Goal: Answer question/provide support: Share knowledge or assist other users

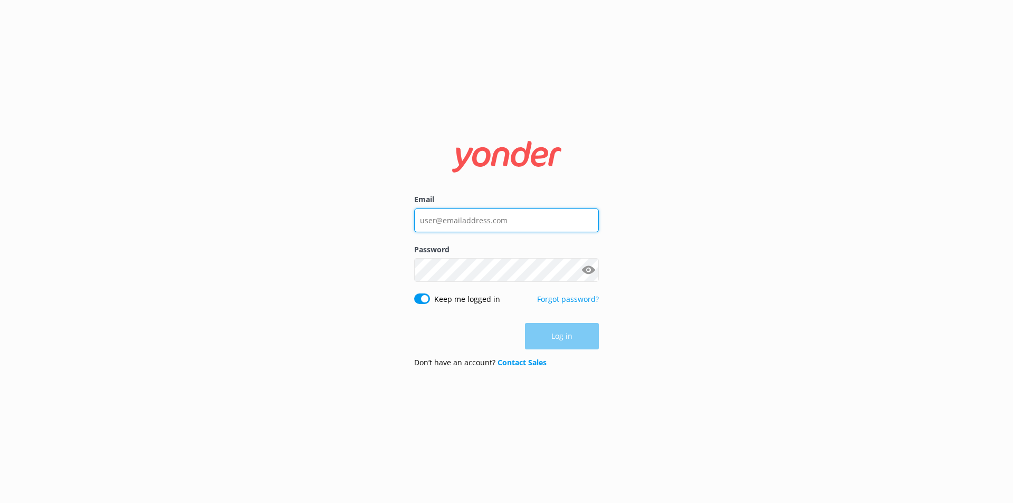
type input "[EMAIL_ADDRESS][DOMAIN_NAME]"
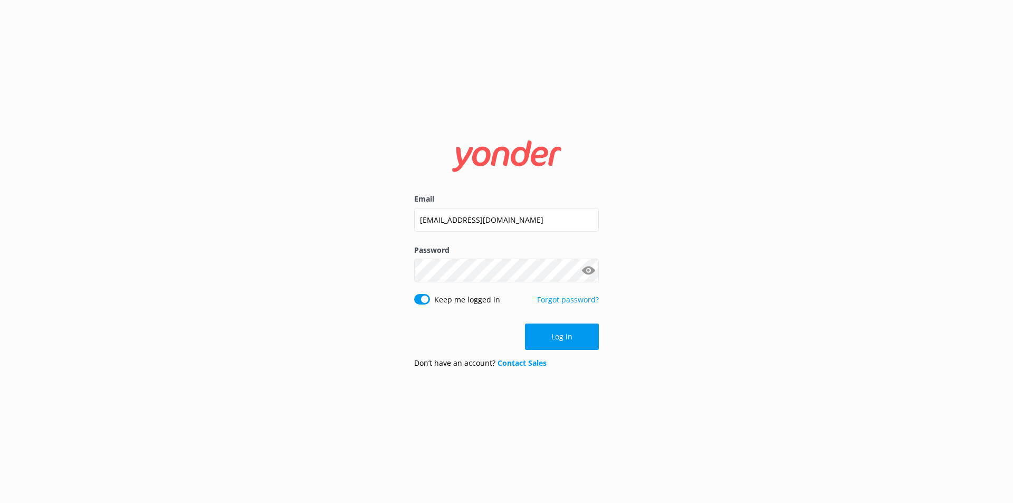
click at [564, 332] on div "Log in" at bounding box center [506, 336] width 185 height 26
click at [564, 332] on button "Log in" at bounding box center [562, 336] width 74 height 26
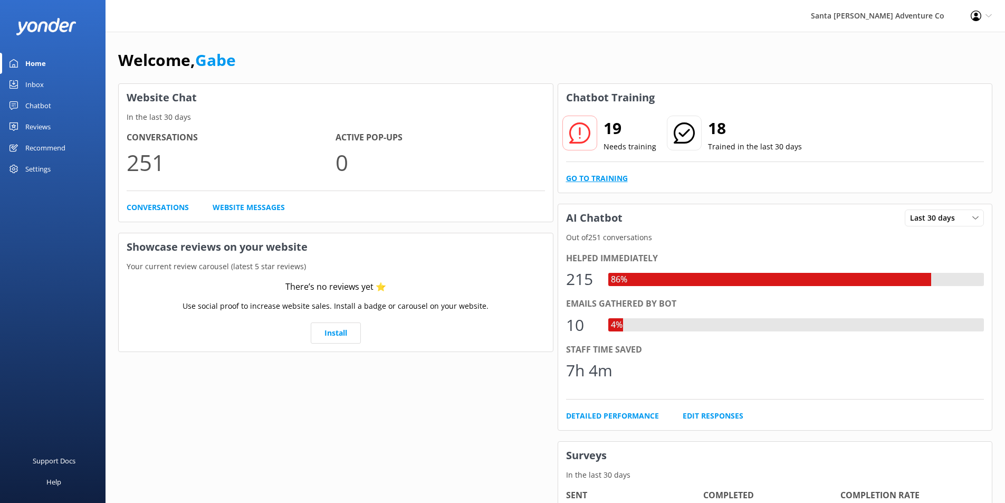
click at [612, 179] on link "Go to Training" at bounding box center [597, 179] width 62 height 12
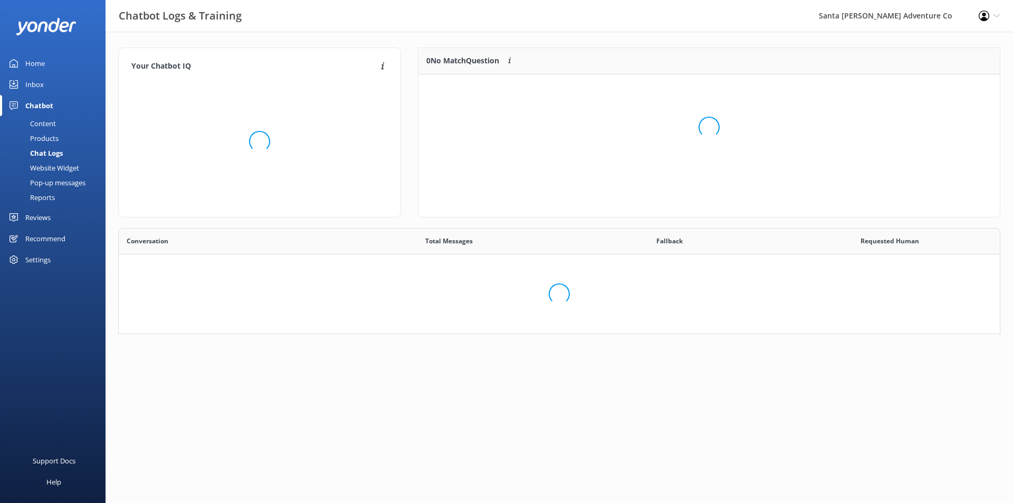
scroll to position [362, 865]
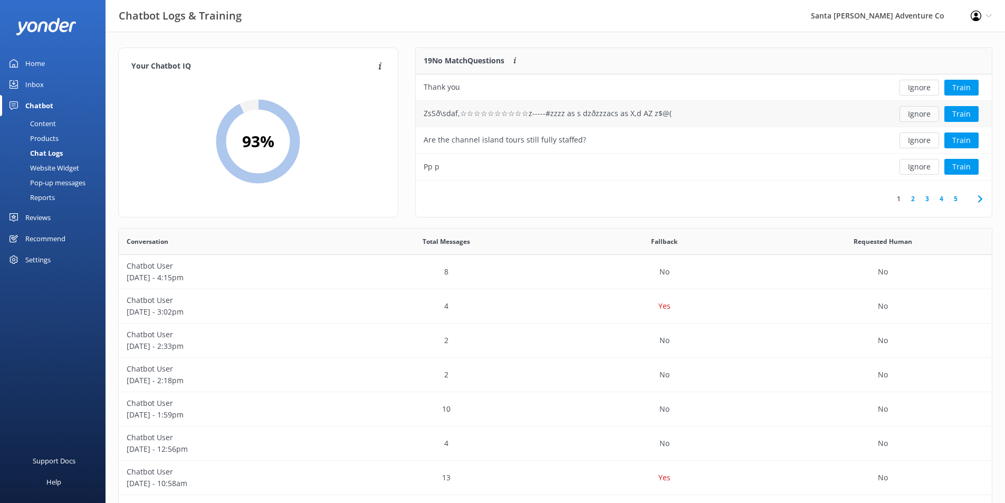
click at [917, 116] on button "Ignore" at bounding box center [920, 114] width 40 height 16
click at [814, 120] on div "Are the channel island tours still fully staffed?" at bounding box center [645, 114] width 459 height 26
click at [954, 109] on button "Train" at bounding box center [962, 114] width 34 height 16
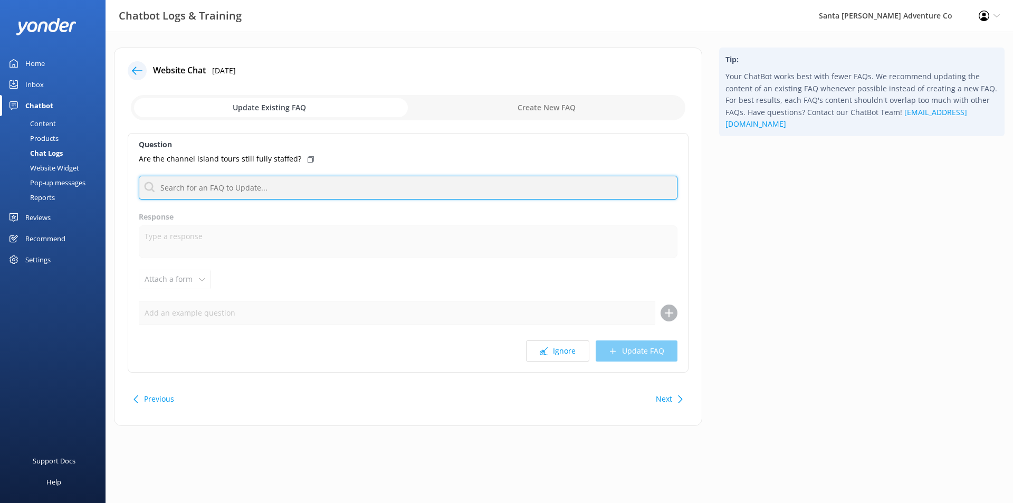
click at [290, 180] on input "text" at bounding box center [408, 188] width 539 height 24
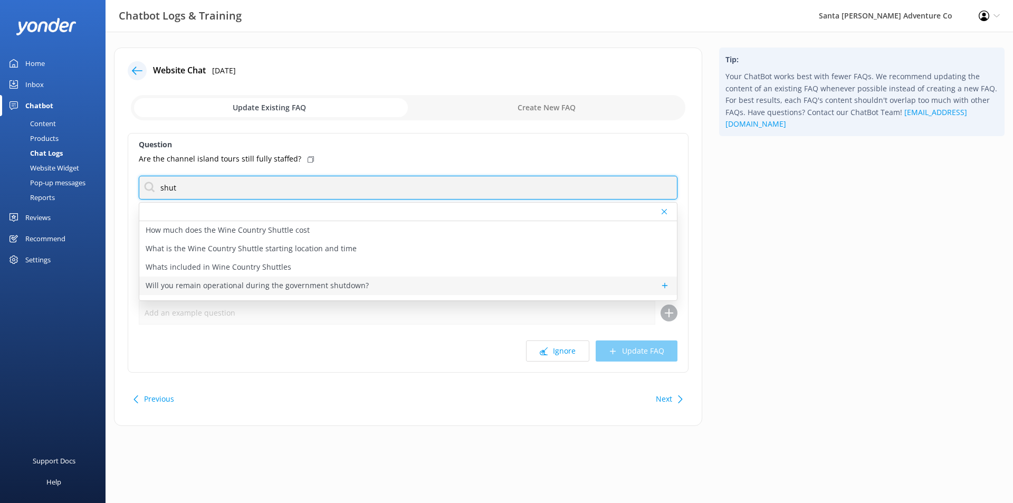
type input "shut"
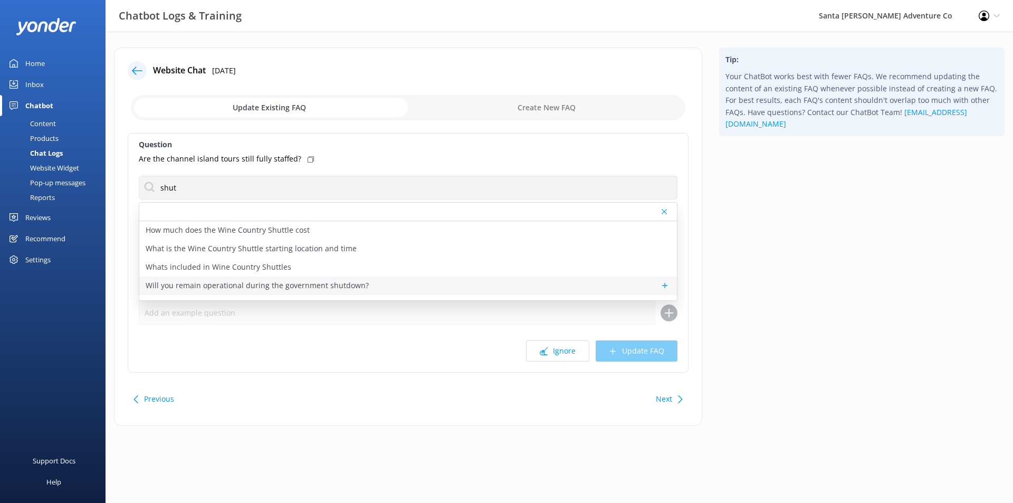
click at [362, 287] on div "Will you remain operational during the government shutdown?" at bounding box center [408, 286] width 538 height 18
type textarea "The [GEOGRAPHIC_DATA] will remain open during the [DATE] government shutdown. F…"
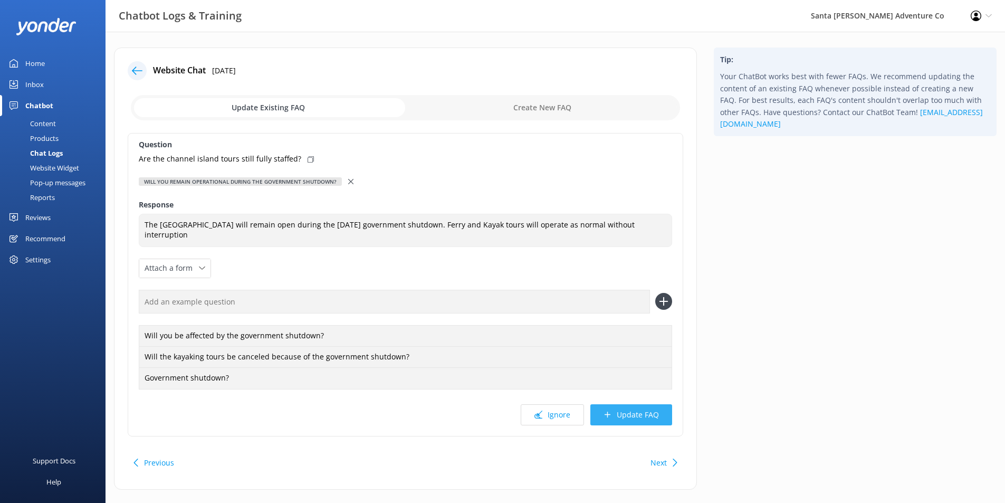
click at [619, 411] on button "Update FAQ" at bounding box center [631, 414] width 82 height 21
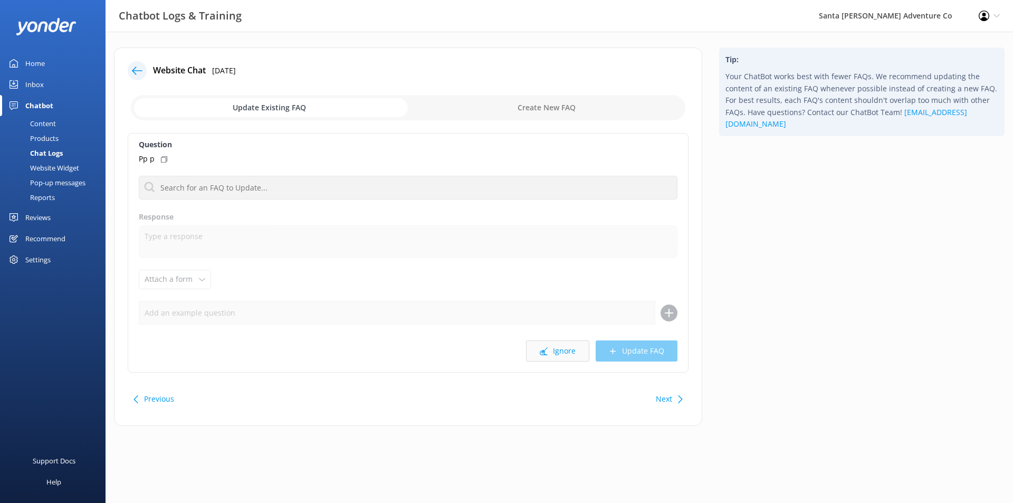
click at [578, 358] on button "Ignore" at bounding box center [557, 350] width 63 height 21
click at [566, 351] on button "Ignore" at bounding box center [557, 350] width 63 height 21
click at [568, 361] on button "Ignore" at bounding box center [557, 350] width 63 height 21
click at [555, 355] on button "Ignore" at bounding box center [557, 350] width 63 height 21
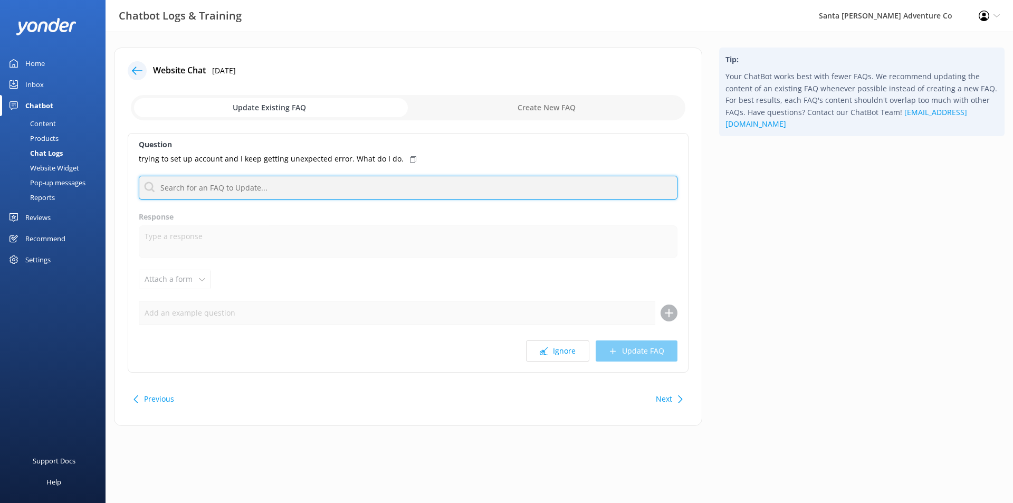
click at [332, 185] on input "text" at bounding box center [408, 188] width 539 height 24
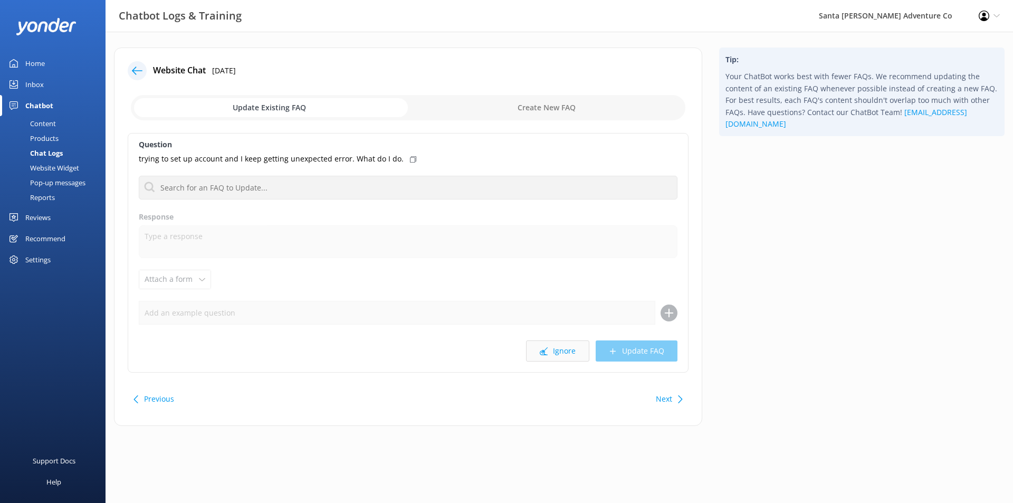
click at [573, 349] on button "Ignore" at bounding box center [557, 350] width 63 height 21
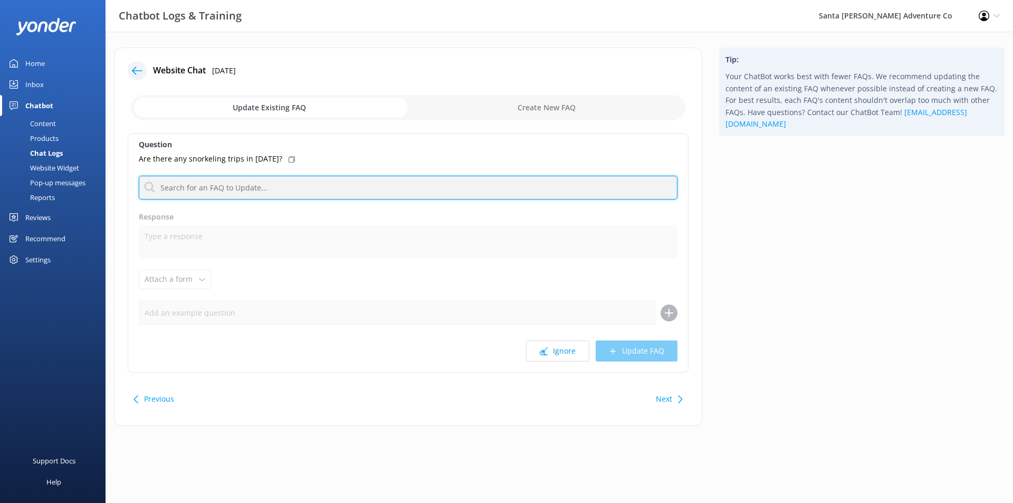
click at [339, 182] on input "text" at bounding box center [408, 188] width 539 height 24
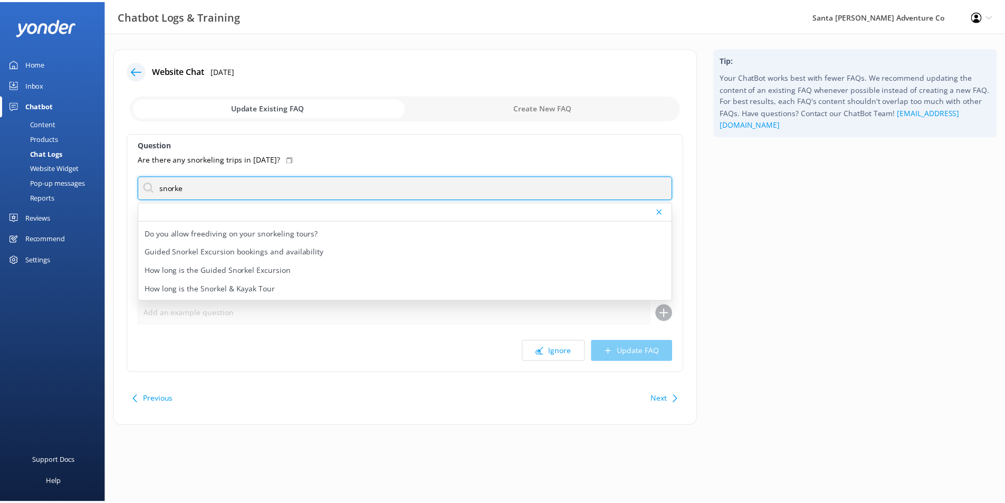
scroll to position [70, 0]
type input "snorke"
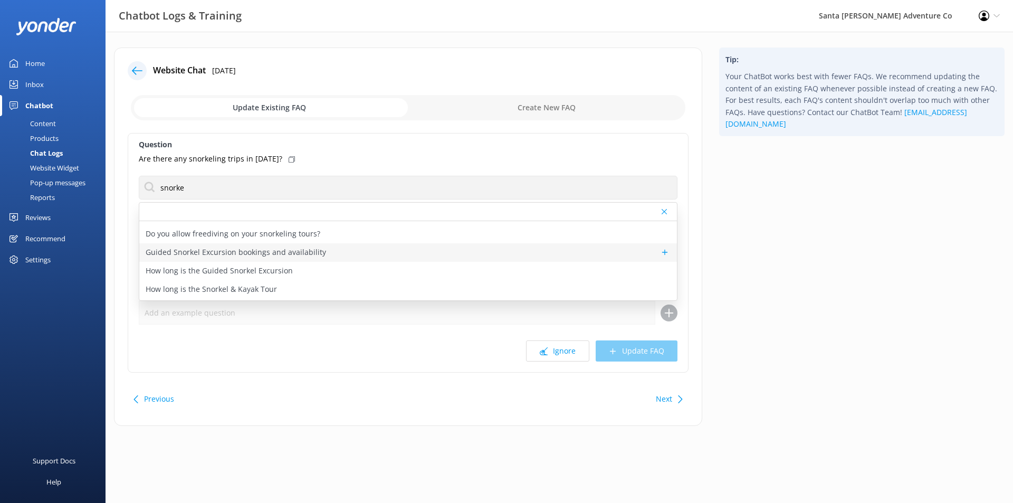
click at [340, 259] on div "Guided Snorkel Excursion bookings and availability" at bounding box center [408, 252] width 538 height 18
type textarea "You can check availability and book the Guided Snorkel Excursion online at [URL…"
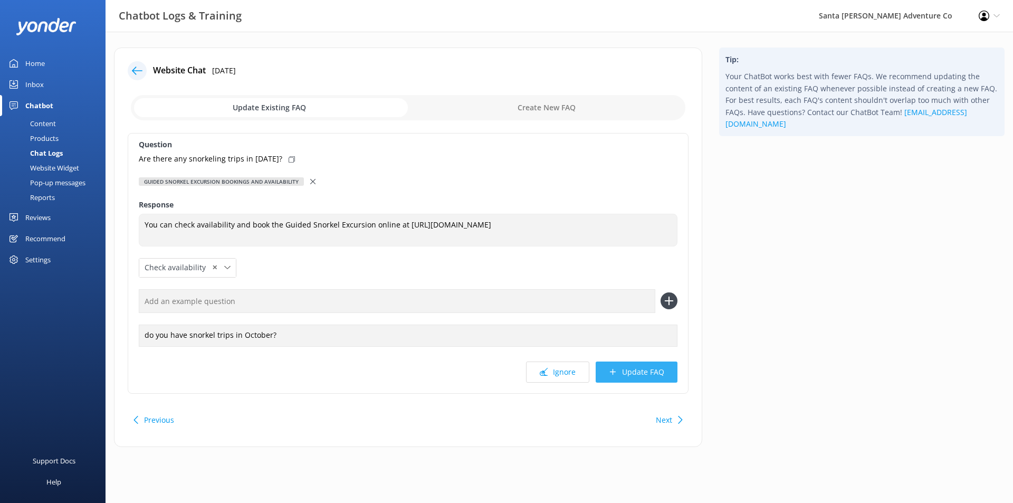
click at [649, 370] on button "Update FAQ" at bounding box center [637, 371] width 82 height 21
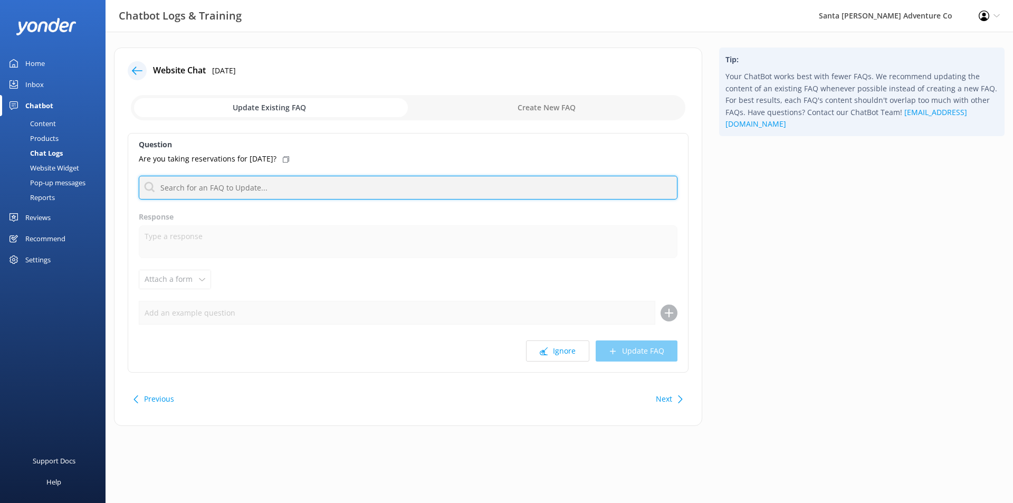
click at [274, 179] on input "text" at bounding box center [408, 188] width 539 height 24
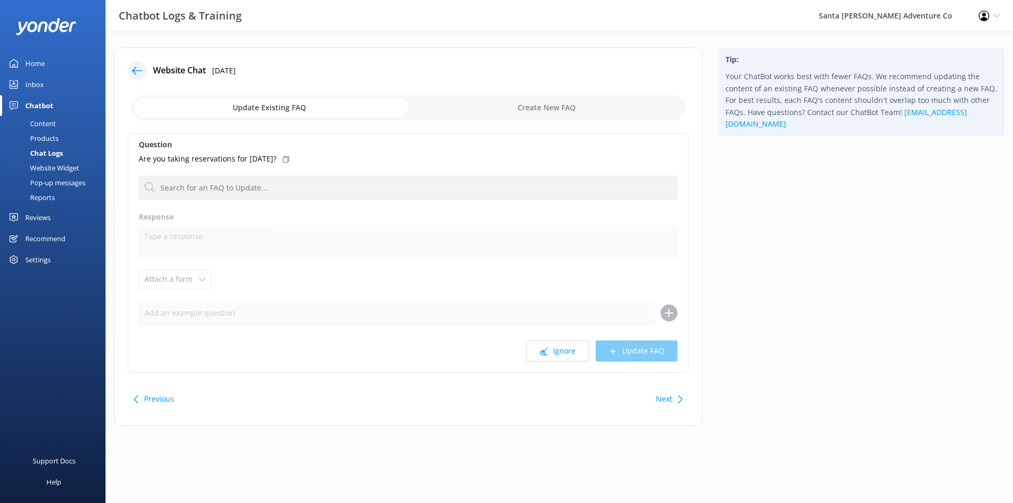
click at [134, 65] on icon at bounding box center [137, 70] width 11 height 11
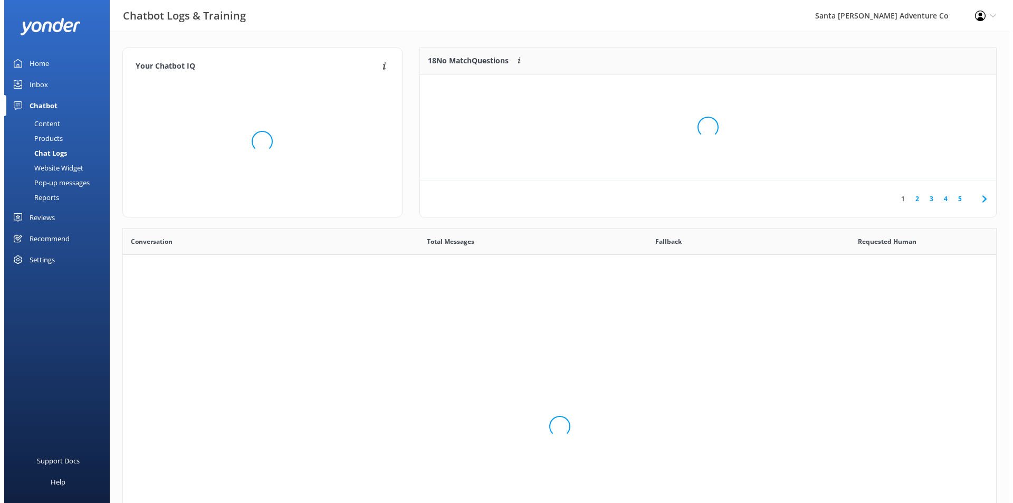
scroll to position [362, 865]
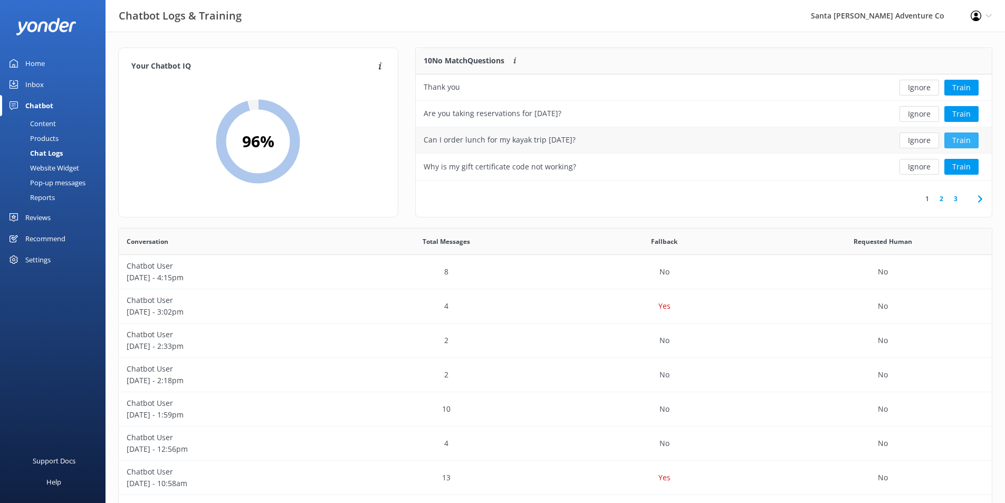
click at [953, 135] on button "Train" at bounding box center [962, 140] width 34 height 16
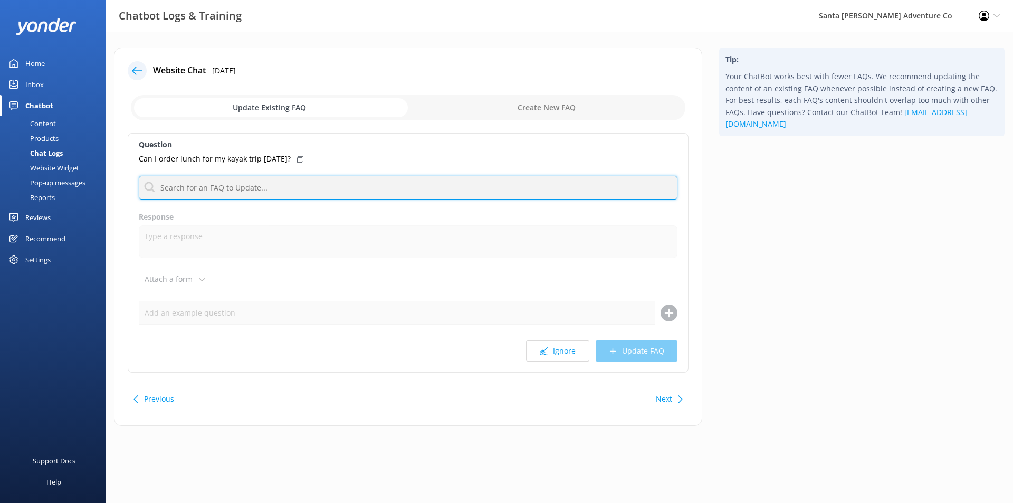
click at [290, 186] on input "text" at bounding box center [408, 188] width 539 height 24
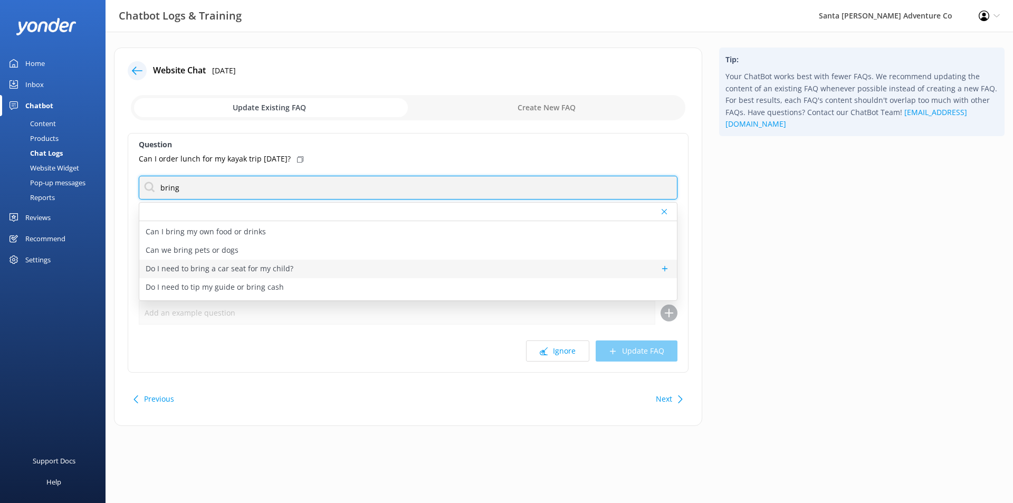
scroll to position [69, 0]
type input "bring"
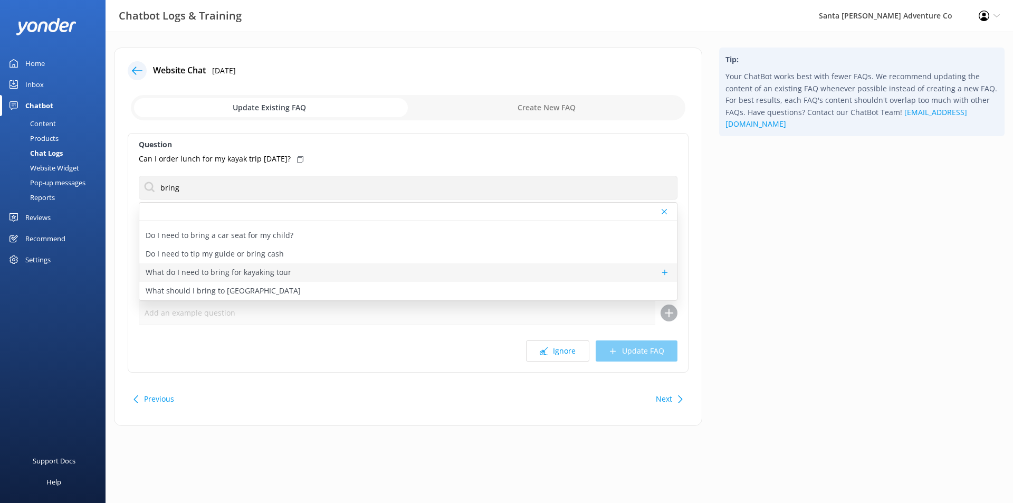
click at [329, 269] on div "What do I need to bring for kayaking tour" at bounding box center [408, 272] width 538 height 18
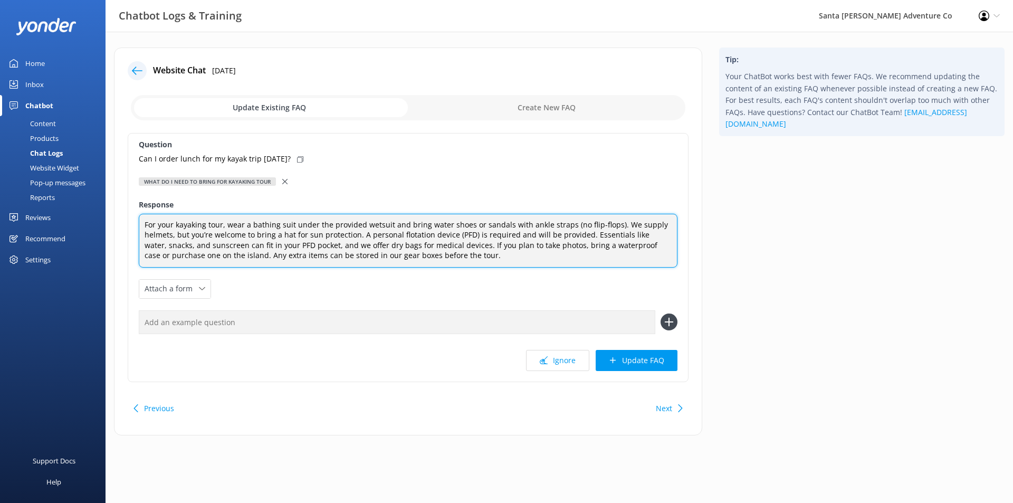
click at [473, 258] on textarea "For your kayaking tour, wear a bathing suit under the provided wetsuit and brin…" at bounding box center [408, 241] width 539 height 54
drag, startPoint x: 619, startPoint y: 257, endPoint x: 465, endPoint y: 258, distance: 154.1
click at [465, 258] on textarea "For your kayaking tour, wear a bathing suit under the provided wetsuit and brin…" at bounding box center [408, 241] width 539 height 54
type textarea "For your kayaking tour, wear a bathing suit under the provided wetsuit and brin…"
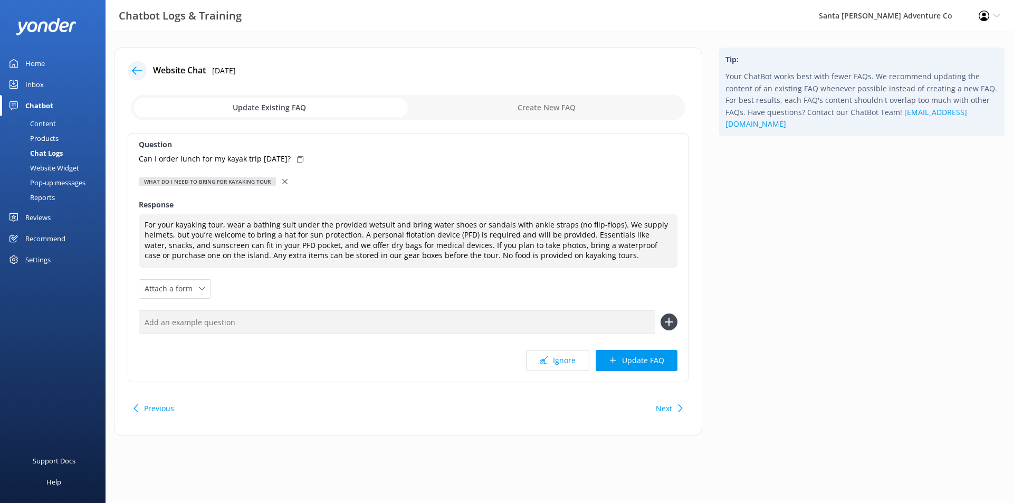
click at [287, 177] on div at bounding box center [285, 182] width 7 height 12
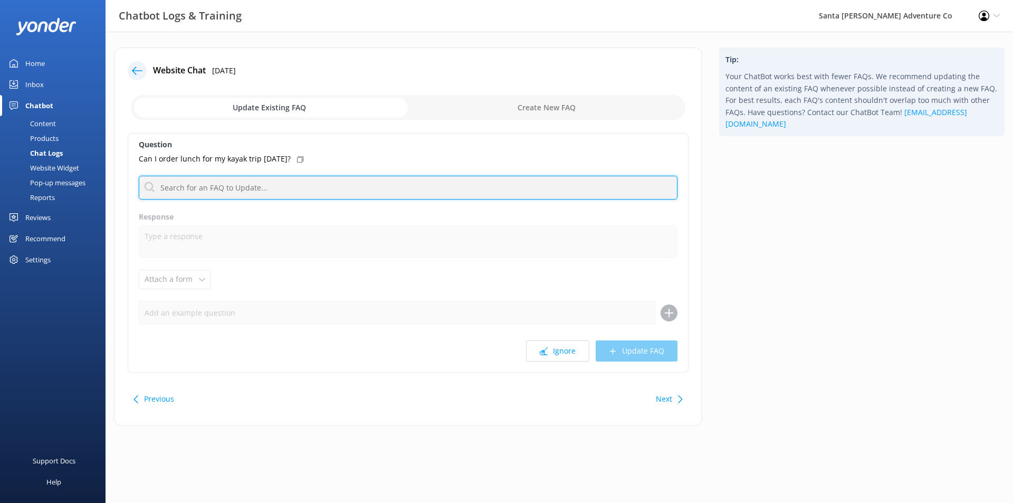
click at [331, 188] on input "text" at bounding box center [408, 188] width 539 height 24
type input "g"
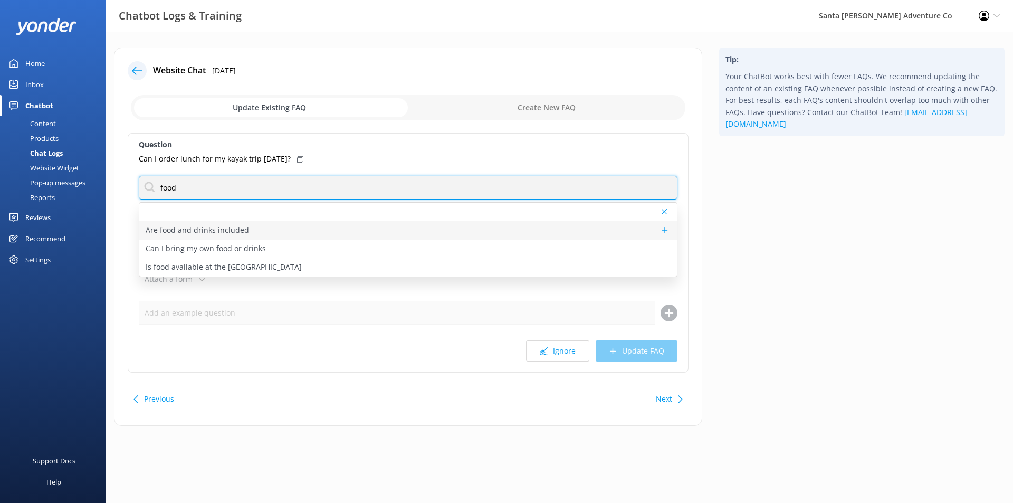
type input "food"
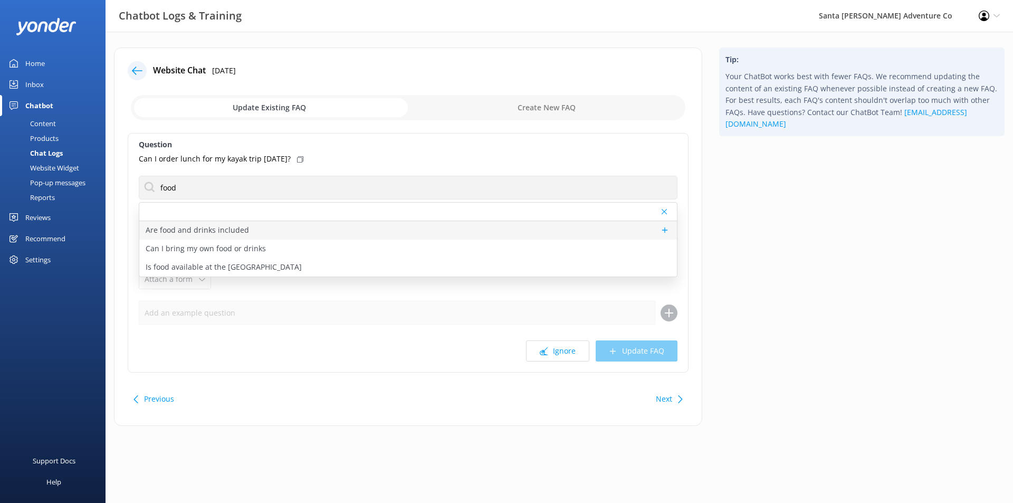
click at [297, 225] on div "Are food and drinks included" at bounding box center [408, 230] width 538 height 18
type textarea "Some Wine Country tours include lunch and snacks. For other tours, food and dri…"
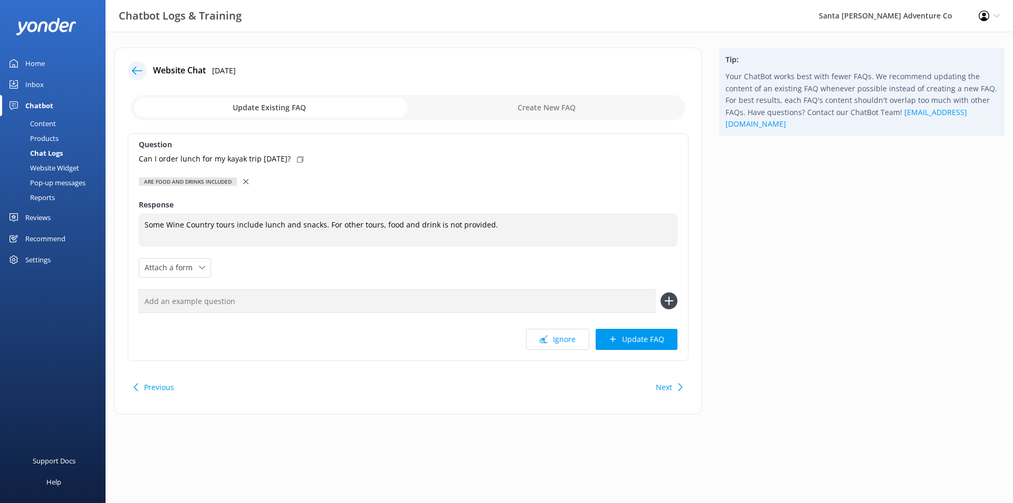
click at [246, 182] on use at bounding box center [245, 181] width 5 height 5
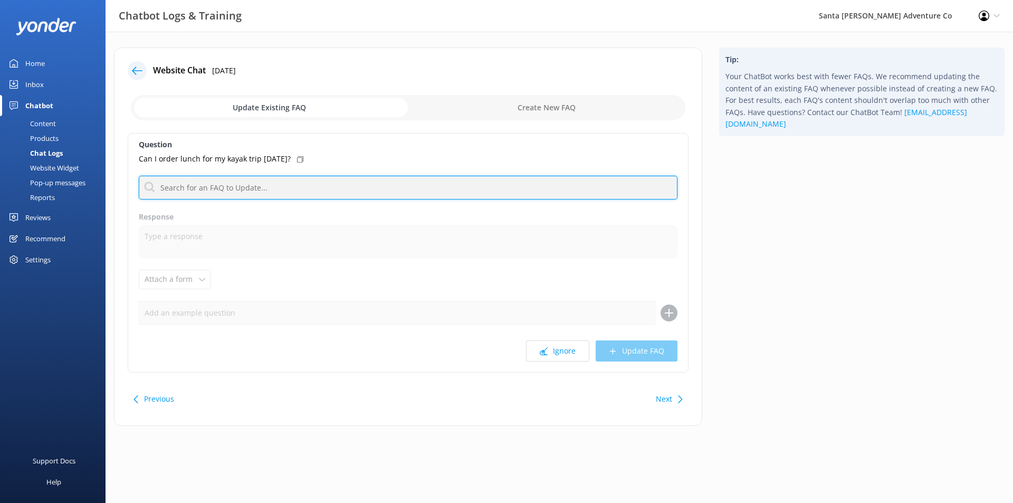
click at [242, 182] on input "text" at bounding box center [408, 188] width 539 height 24
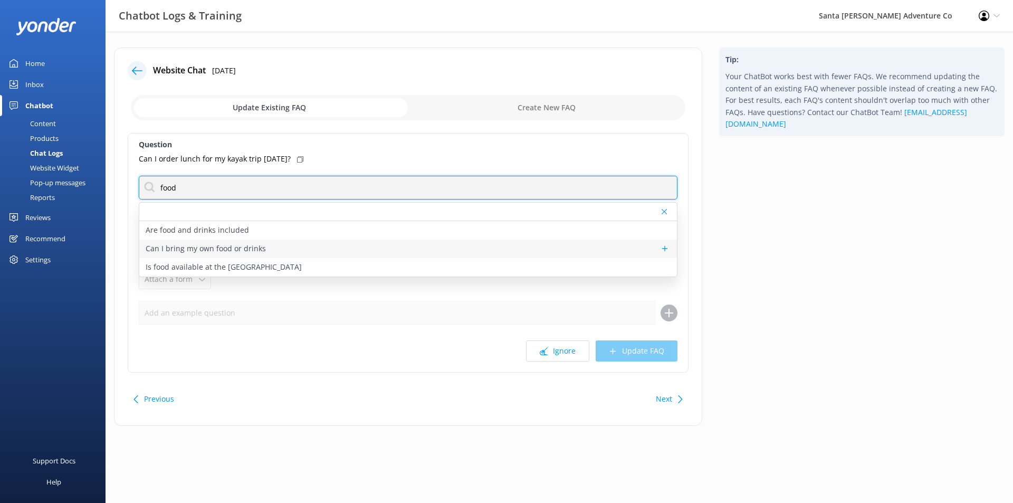
type input "food"
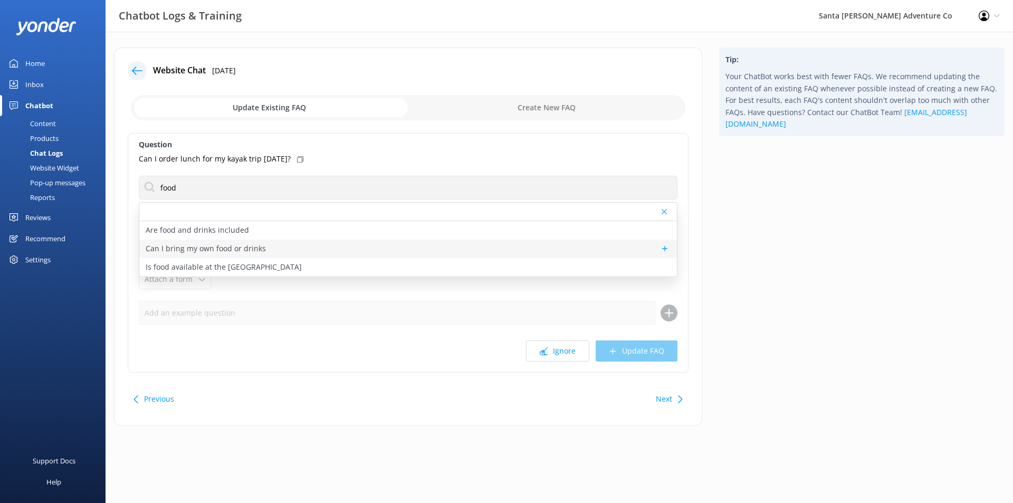
click at [276, 246] on div "Can I bring my own food or drinks" at bounding box center [408, 249] width 538 height 18
type textarea "Personal food and drinks are welcome on our tours."
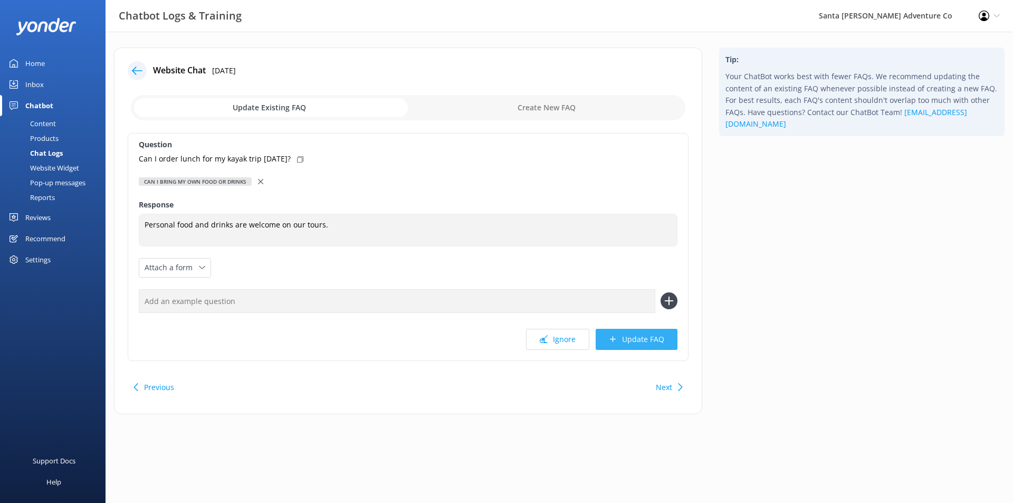
click at [633, 348] on button "Update FAQ" at bounding box center [637, 339] width 82 height 21
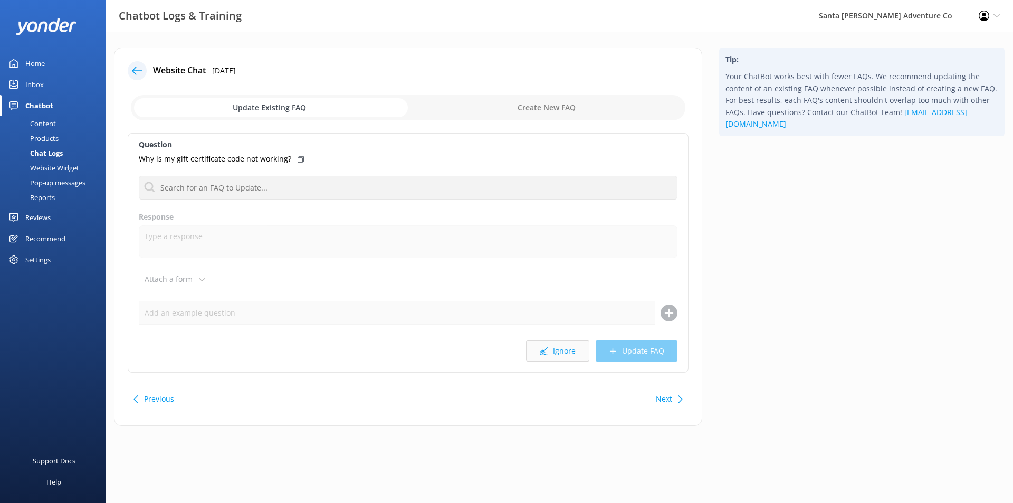
click at [567, 352] on button "Ignore" at bounding box center [557, 350] width 63 height 21
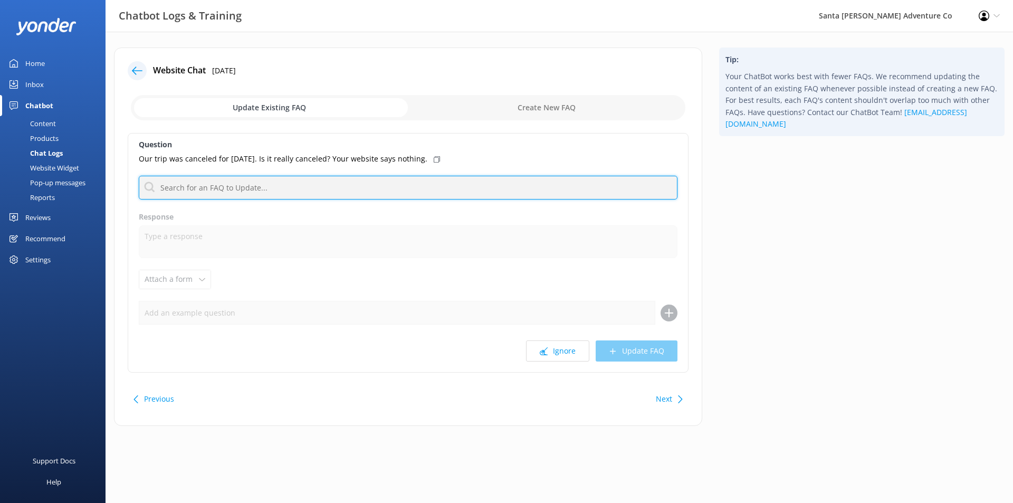
click at [391, 183] on input "text" at bounding box center [408, 188] width 539 height 24
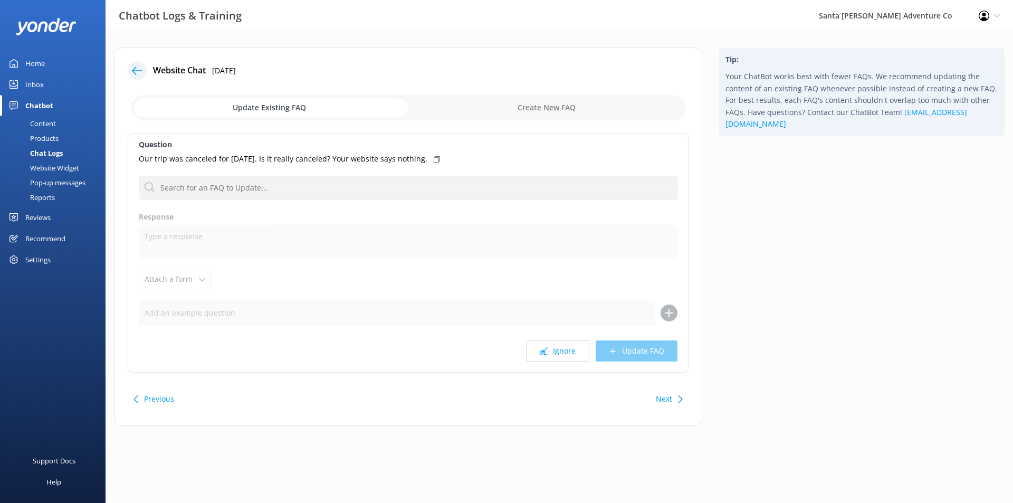
click at [369, 171] on div "Question Our trip was canceled for [DATE]. Is it really canceled? Your website …" at bounding box center [408, 253] width 561 height 240
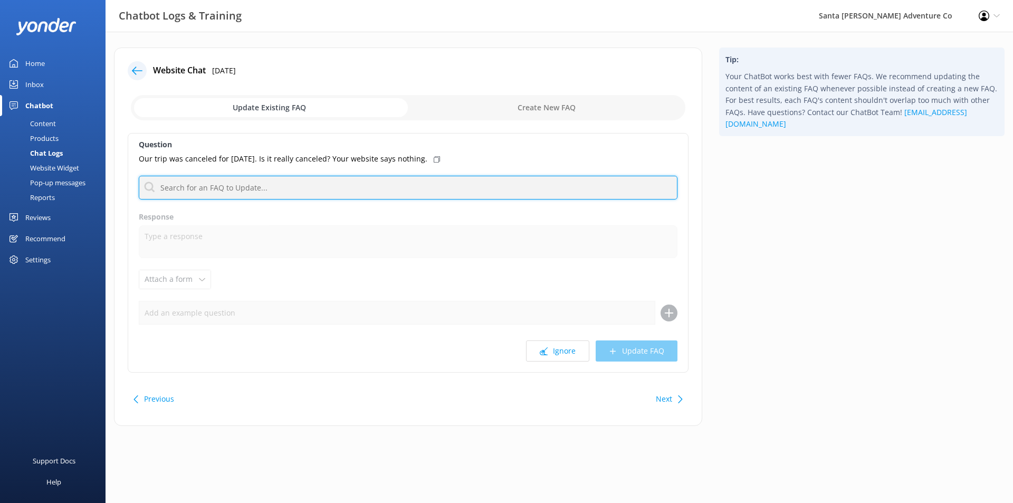
click at [368, 189] on input "text" at bounding box center [408, 188] width 539 height 24
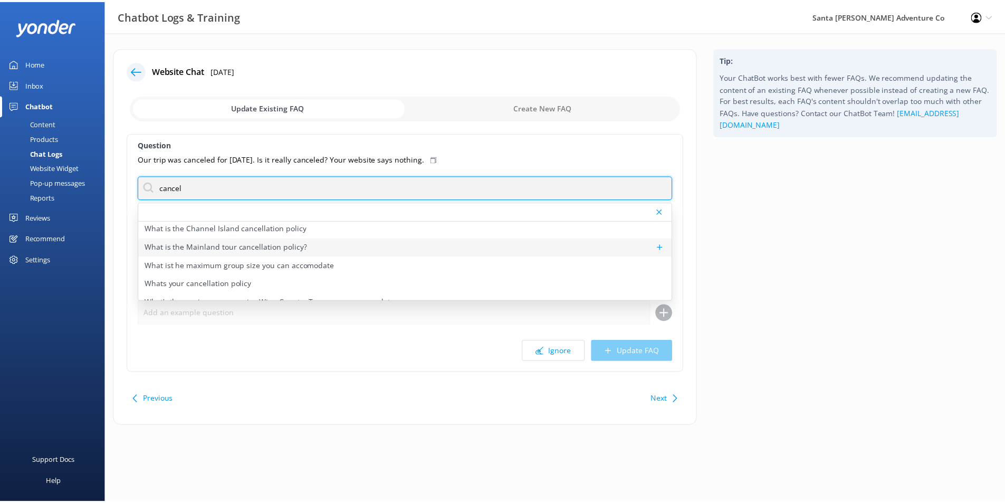
scroll to position [456, 0]
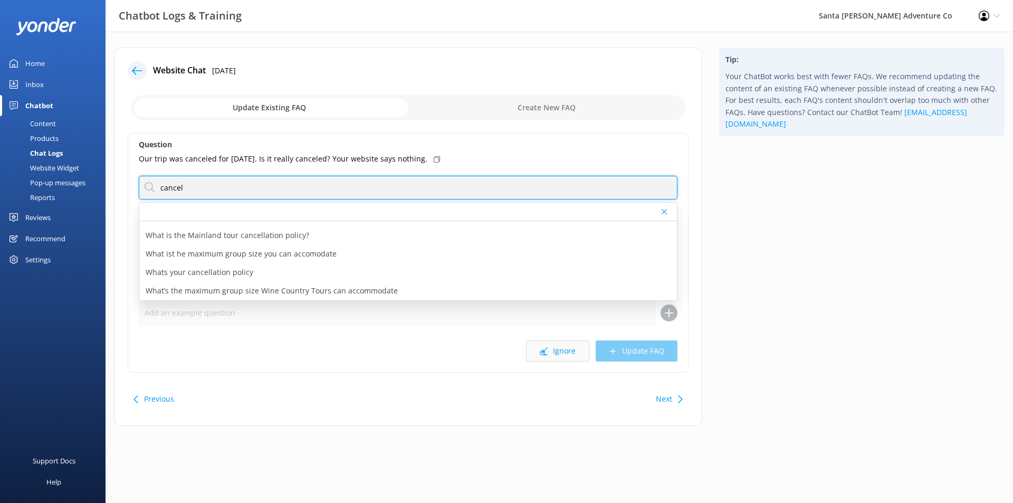
type input "cancel"
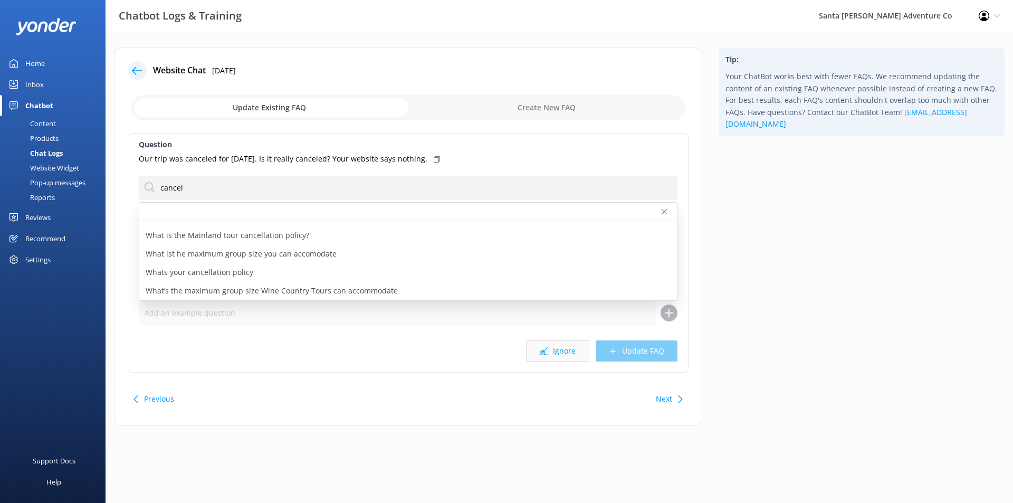
click at [574, 341] on button "Ignore" at bounding box center [557, 350] width 63 height 21
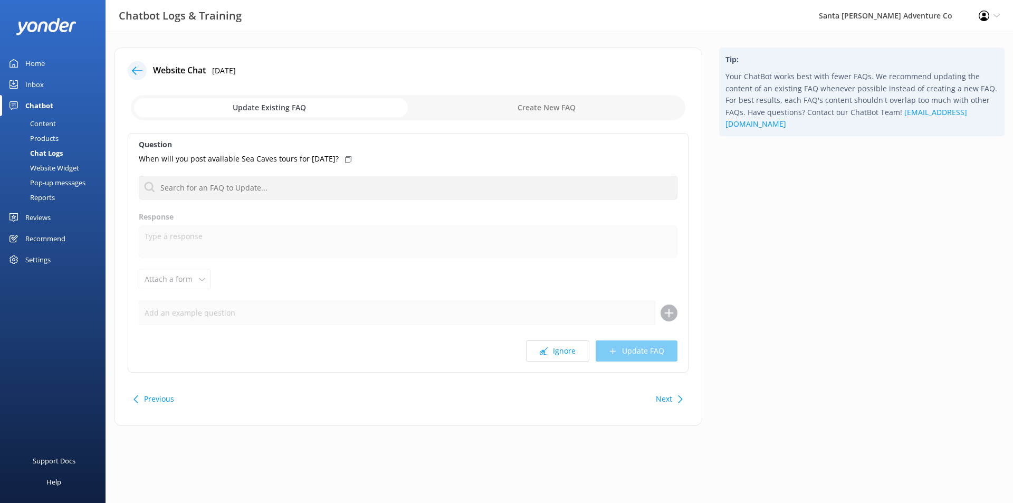
click at [140, 66] on icon at bounding box center [137, 70] width 11 height 11
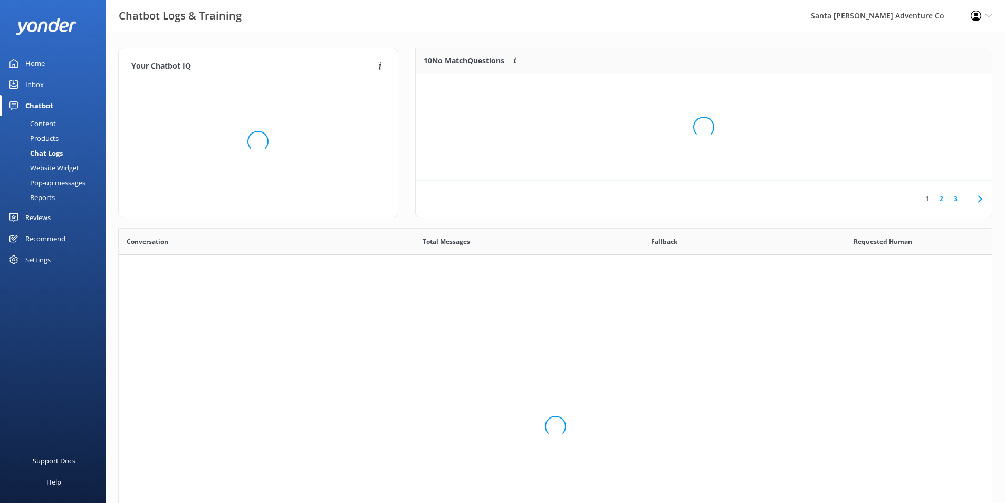
scroll to position [362, 865]
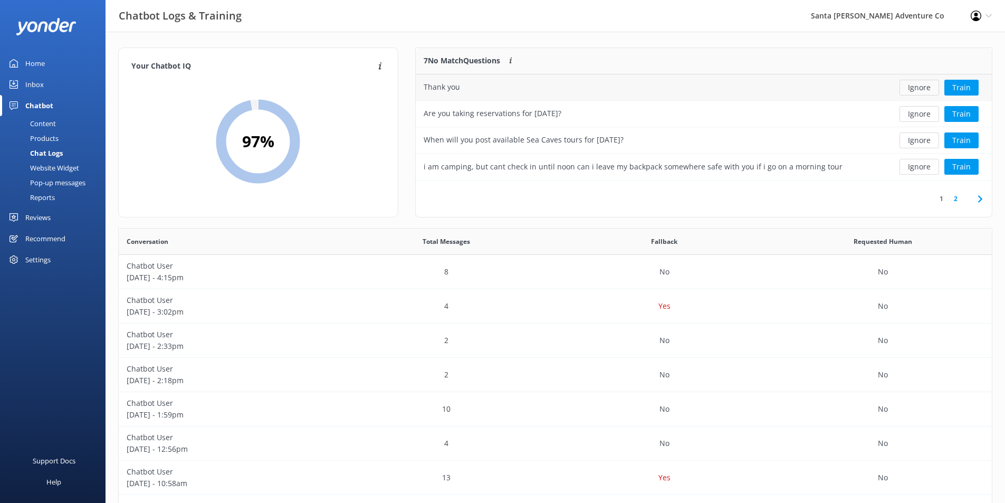
click at [913, 92] on button "Ignore" at bounding box center [920, 88] width 40 height 16
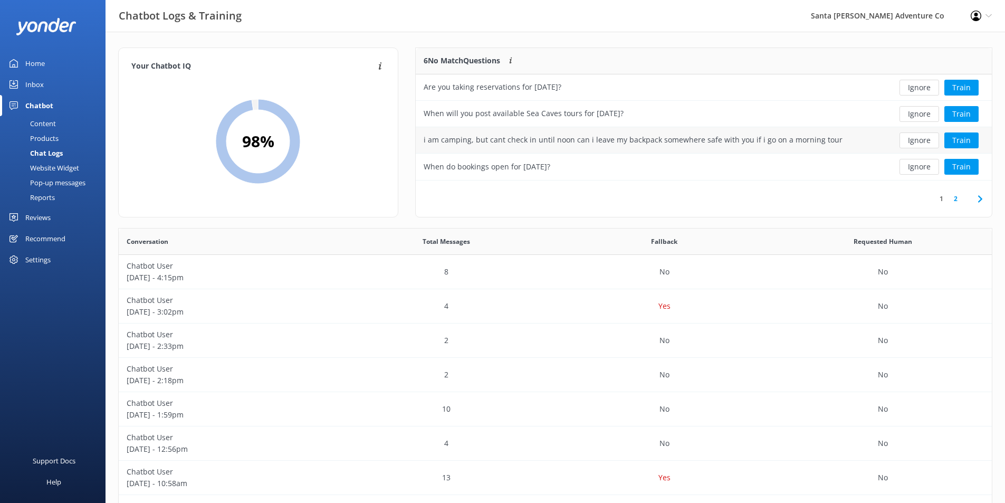
click at [798, 141] on div "i am camping, but cant check in until noon can i leave my backpack somewhere sa…" at bounding box center [633, 140] width 419 height 12
click at [958, 137] on button "Train" at bounding box center [962, 140] width 34 height 16
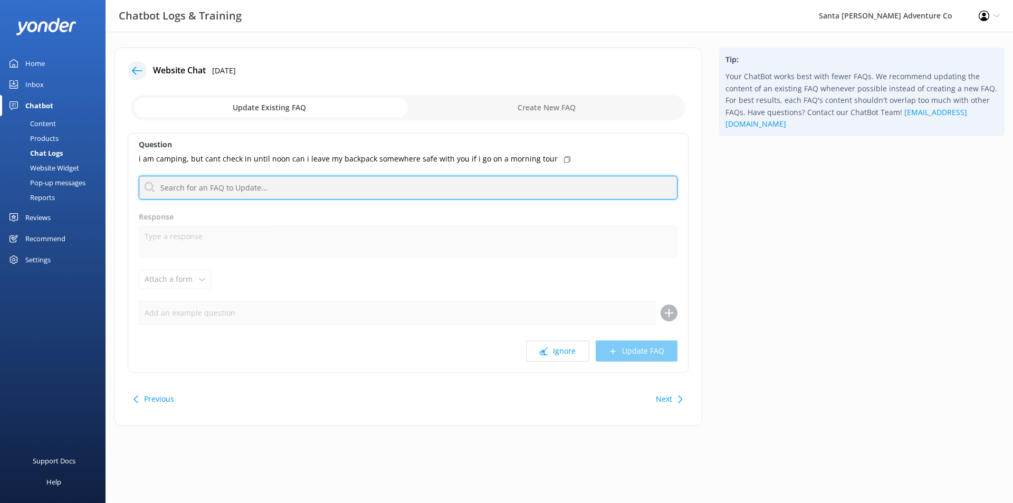
click at [276, 183] on input "text" at bounding box center [408, 188] width 539 height 24
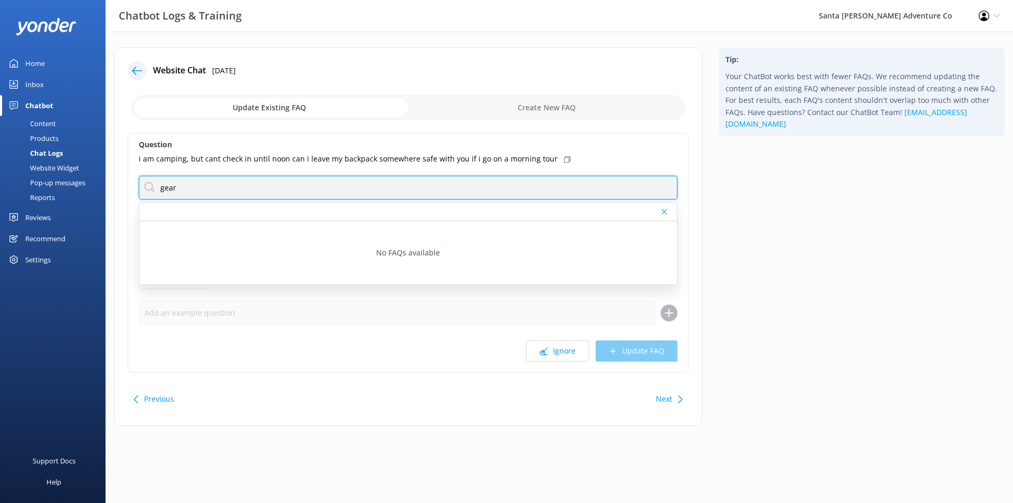
click at [279, 186] on input "gear" at bounding box center [408, 188] width 539 height 24
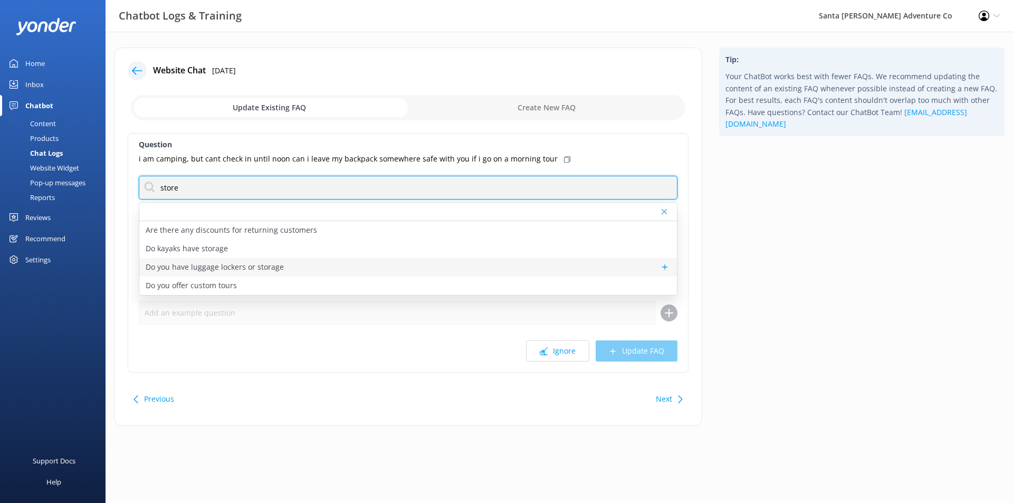
type input "store"
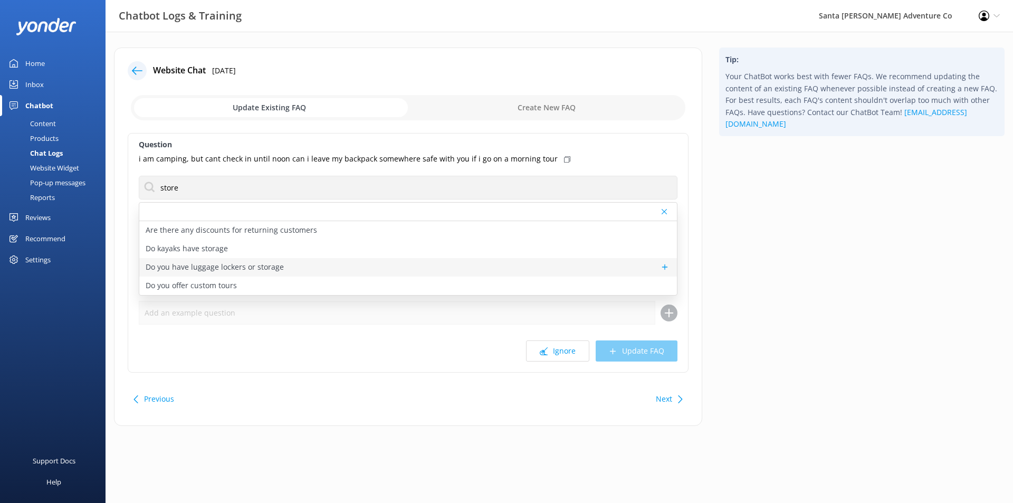
click at [333, 266] on div "Do you have luggage lockers or storage" at bounding box center [408, 267] width 538 height 18
type textarea "For tours in [GEOGRAPHIC_DATA], our site at Scorpion Anchorage has animal-resis…"
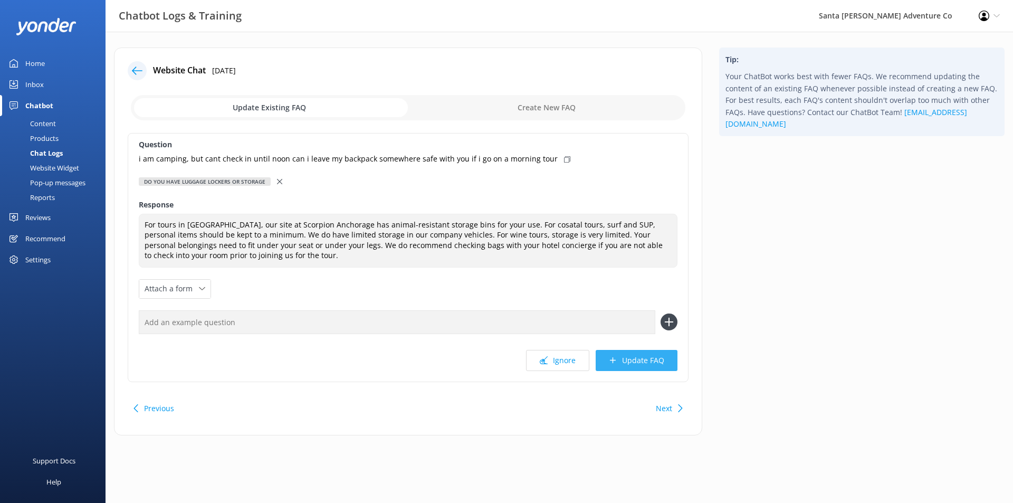
click at [634, 360] on button "Update FAQ" at bounding box center [637, 360] width 82 height 21
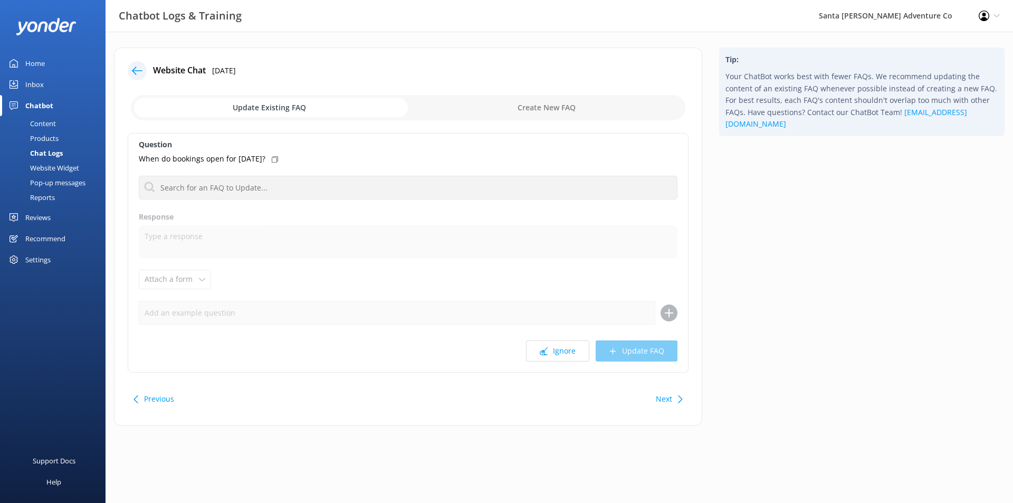
click at [130, 64] on div at bounding box center [137, 70] width 19 height 19
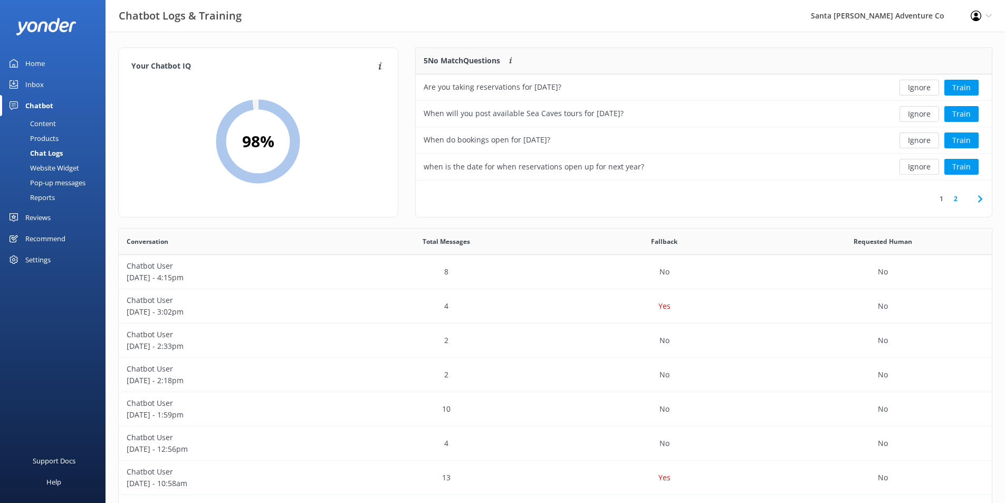
click at [960, 205] on div "1 2" at bounding box center [704, 198] width 576 height 36
click at [956, 202] on link "2" at bounding box center [956, 199] width 14 height 10
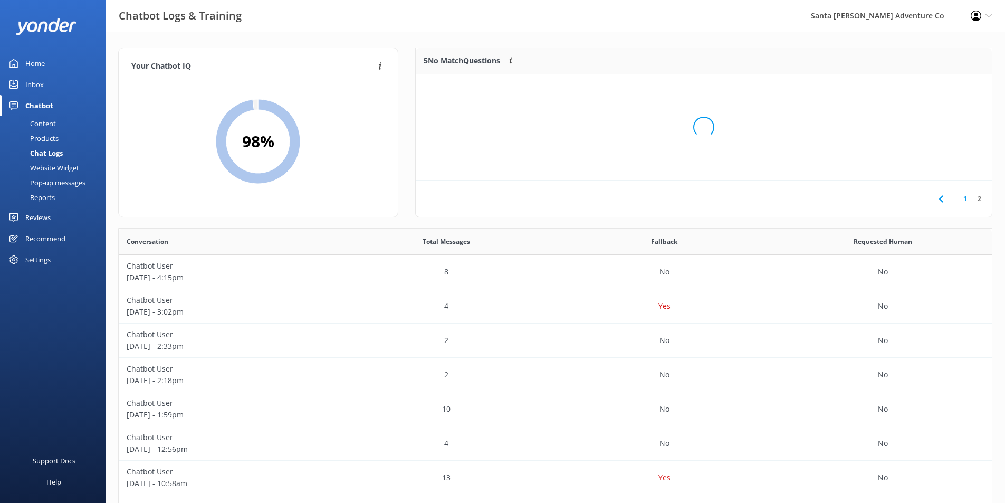
scroll to position [45, 568]
click at [938, 201] on icon at bounding box center [941, 199] width 13 height 13
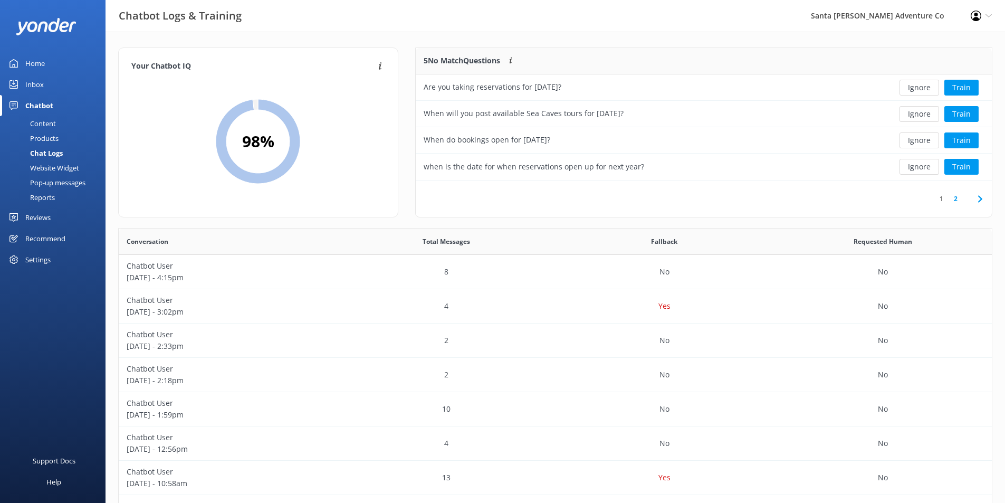
click at [48, 127] on div "Content" at bounding box center [31, 123] width 50 height 15
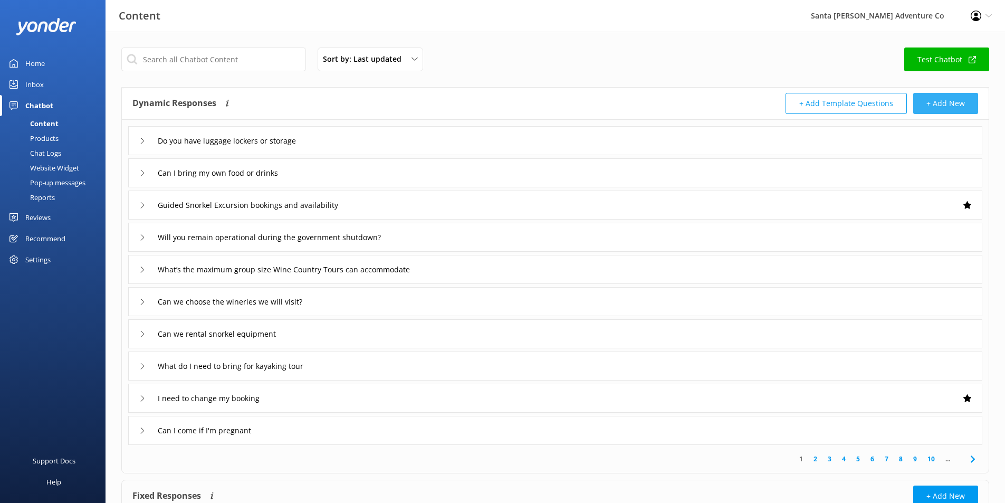
click at [939, 106] on button "+ Add New" at bounding box center [945, 103] width 65 height 21
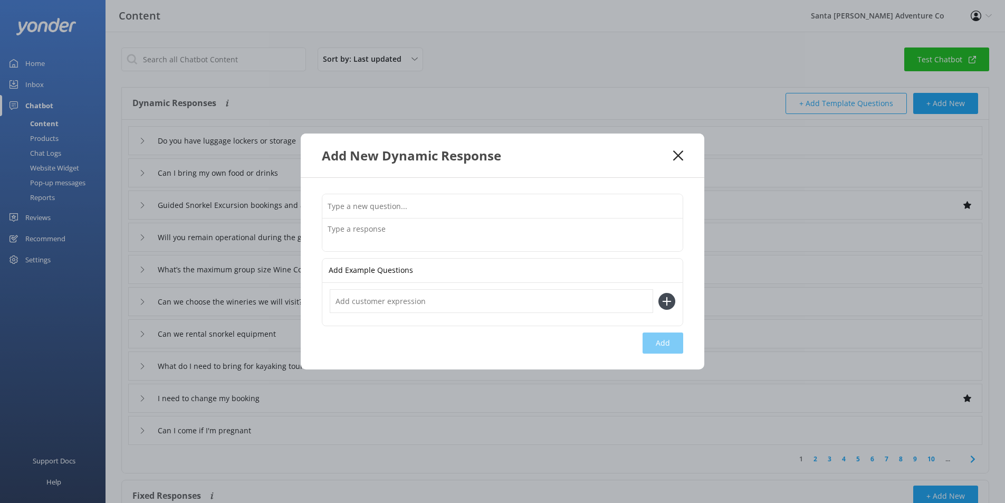
click at [443, 204] on input "text" at bounding box center [502, 206] width 360 height 24
type input "When are bookings available for Summer 2026?"
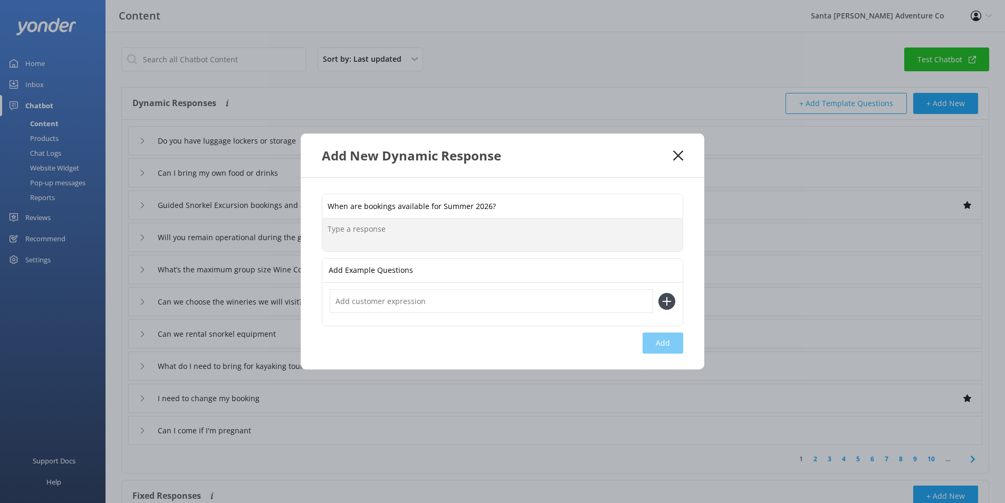
click at [424, 237] on textarea at bounding box center [502, 234] width 360 height 33
type textarea "Bookings are open for Spring 2026. Summer bookings will open up in January or […"
click at [663, 240] on textarea "Bookings are open for Spring 2026. Summer bookings will open up in January or […" at bounding box center [502, 234] width 360 height 33
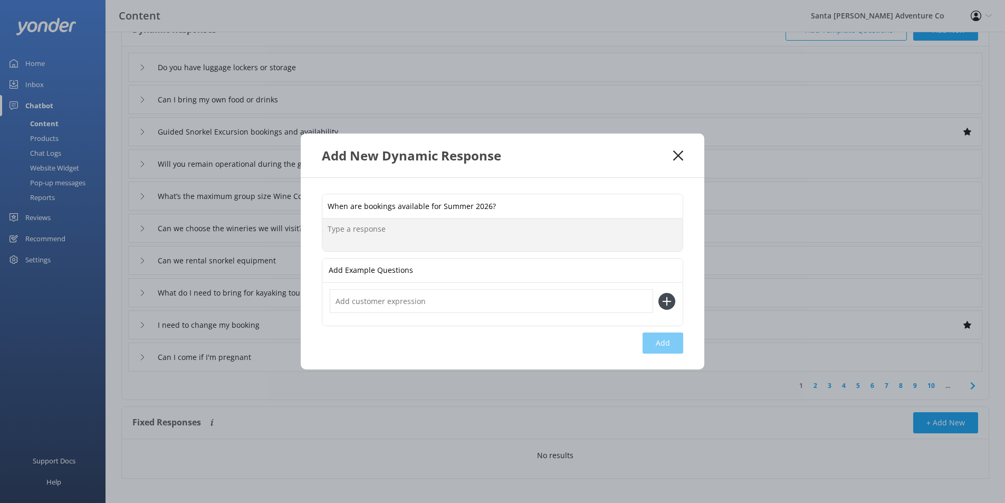
scroll to position [81, 0]
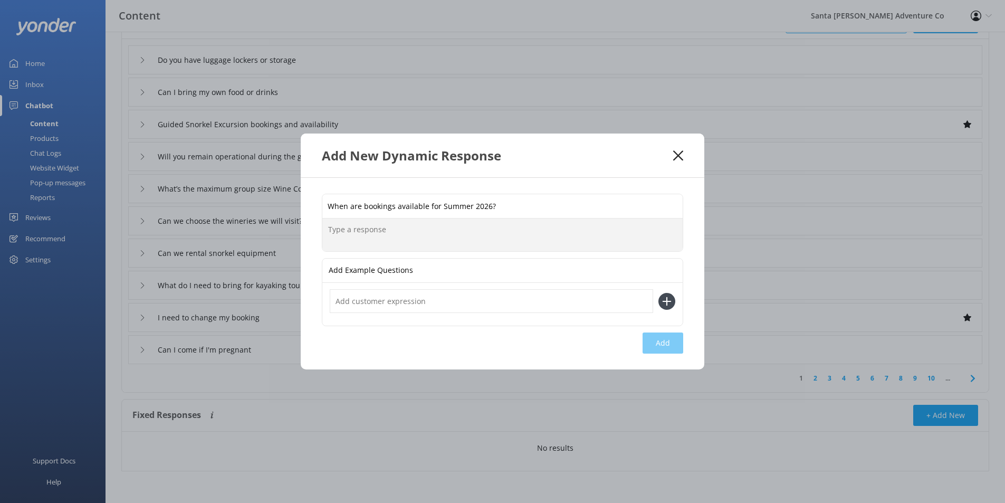
click at [681, 152] on icon at bounding box center [678, 155] width 10 height 11
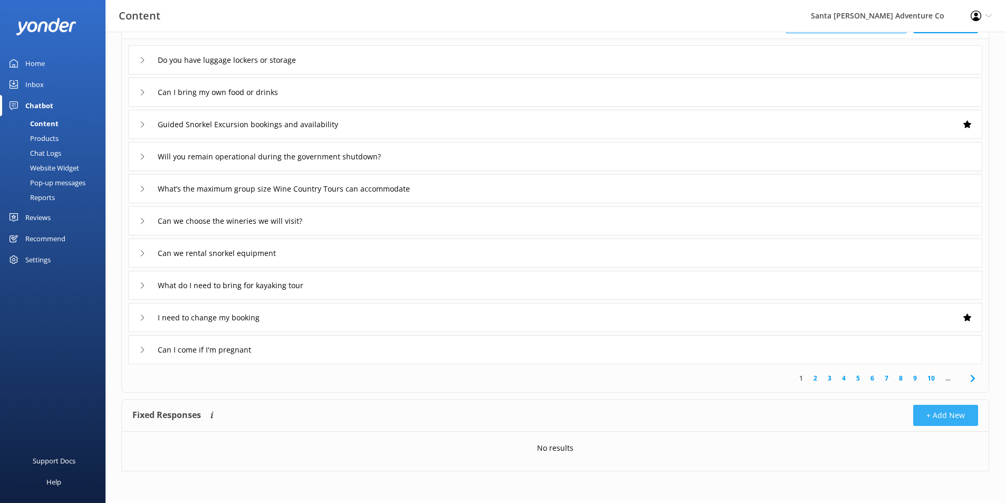
click at [956, 410] on button "+ Add New" at bounding box center [945, 415] width 65 height 21
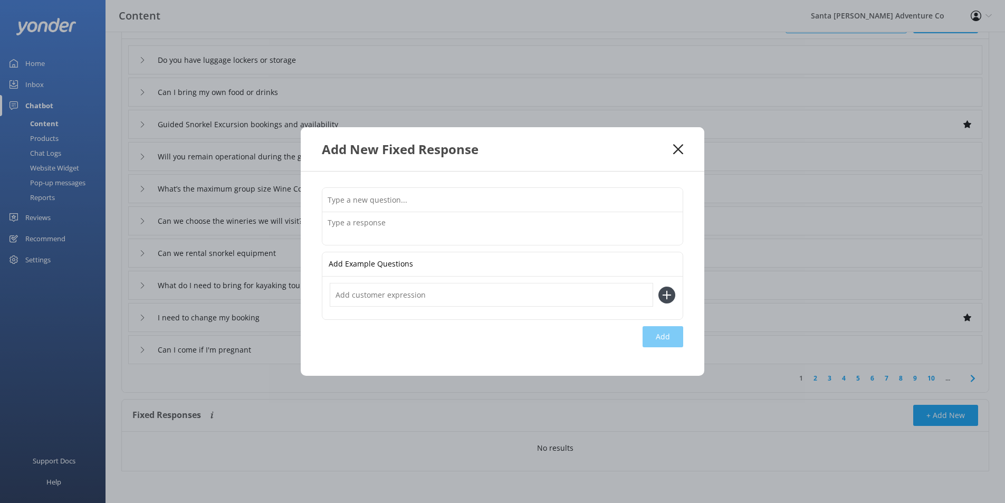
click at [684, 145] on div "Add New Fixed Response" at bounding box center [503, 149] width 404 height 44
click at [672, 146] on div "Add New Fixed Response" at bounding box center [497, 148] width 351 height 17
click at [678, 147] on icon at bounding box center [678, 149] width 10 height 11
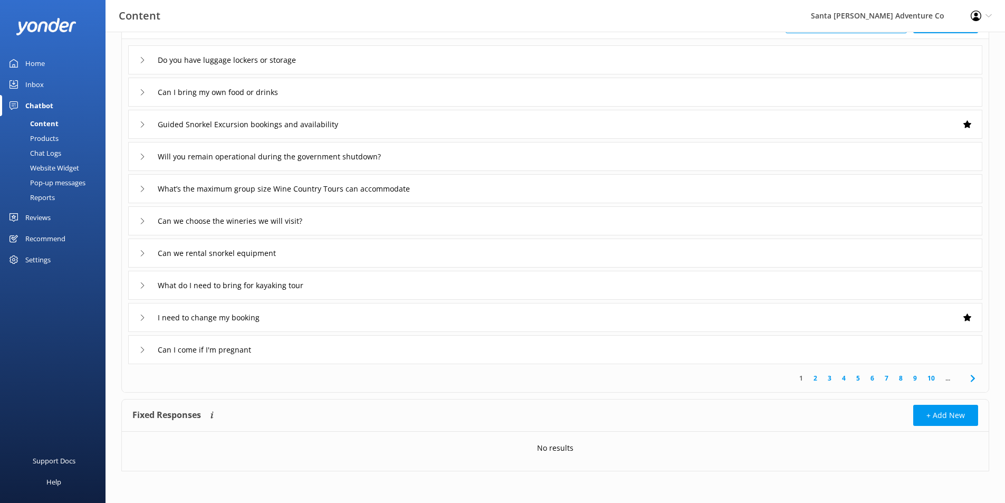
click at [252, 83] on div "Can I bring my own food or drinks" at bounding box center [215, 91] width 152 height 17
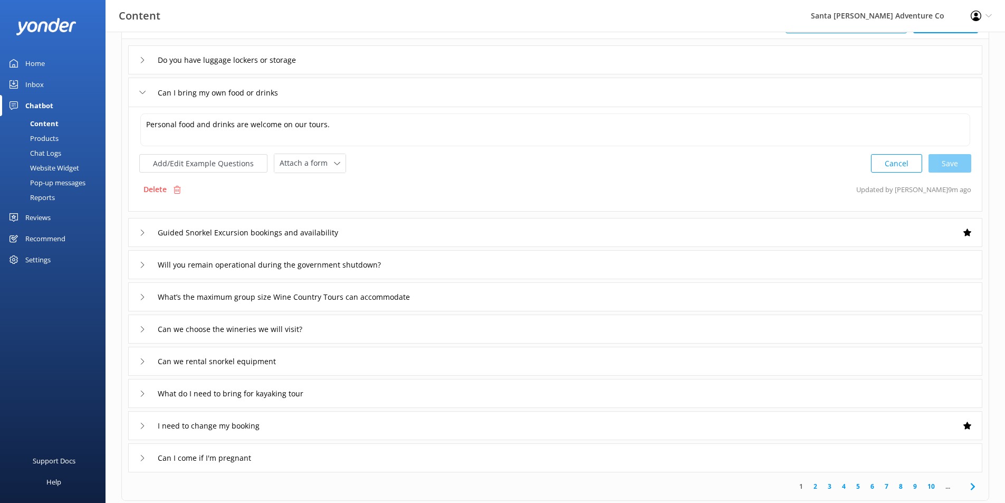
click at [378, 90] on div "Can I bring my own food or drinks" at bounding box center [555, 92] width 854 height 29
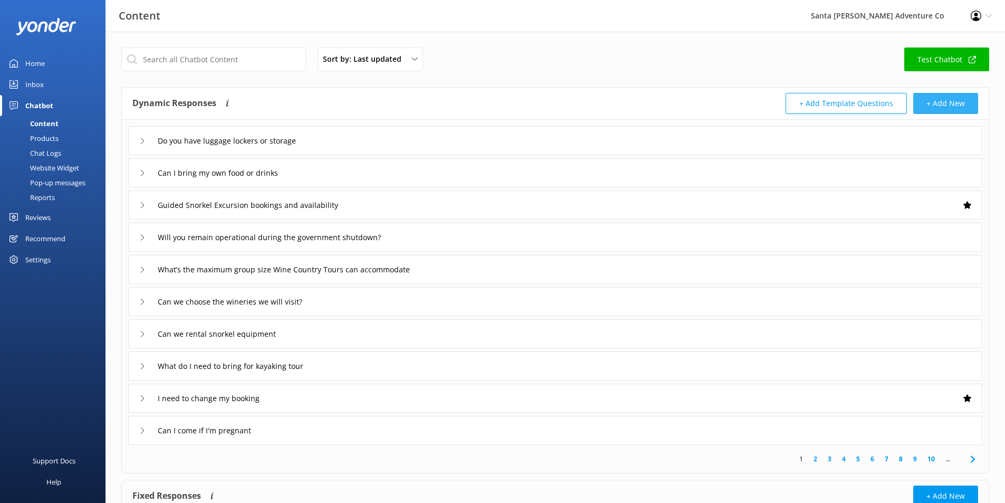
click at [959, 100] on button "+ Add New" at bounding box center [945, 103] width 65 height 21
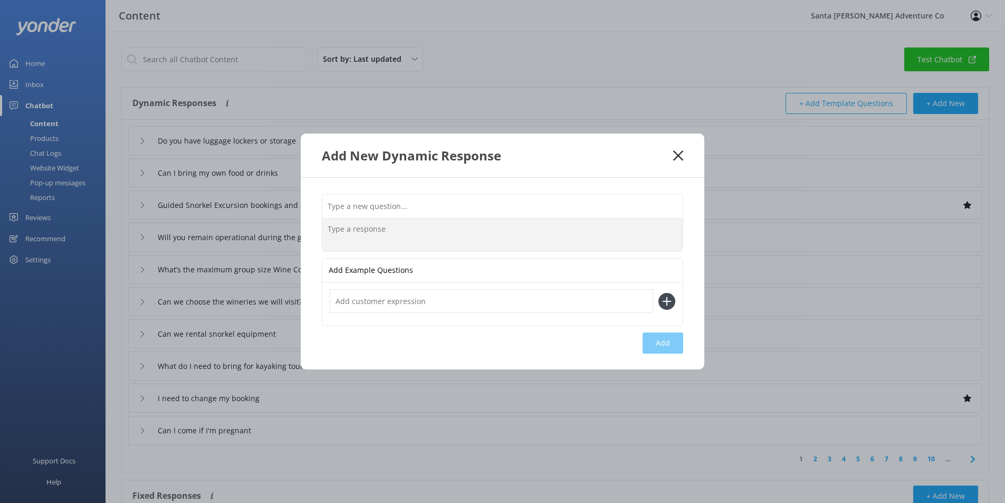
click at [488, 234] on textarea at bounding box center [502, 234] width 360 height 33
paste textarea "Bookings are open for Spring 2026. Summer bookings will open up in January or […"
type textarea "Bookings are open for Spring 2026. Summer bookings will open up in January or […"
click at [435, 203] on input "text" at bounding box center [502, 206] width 360 height 24
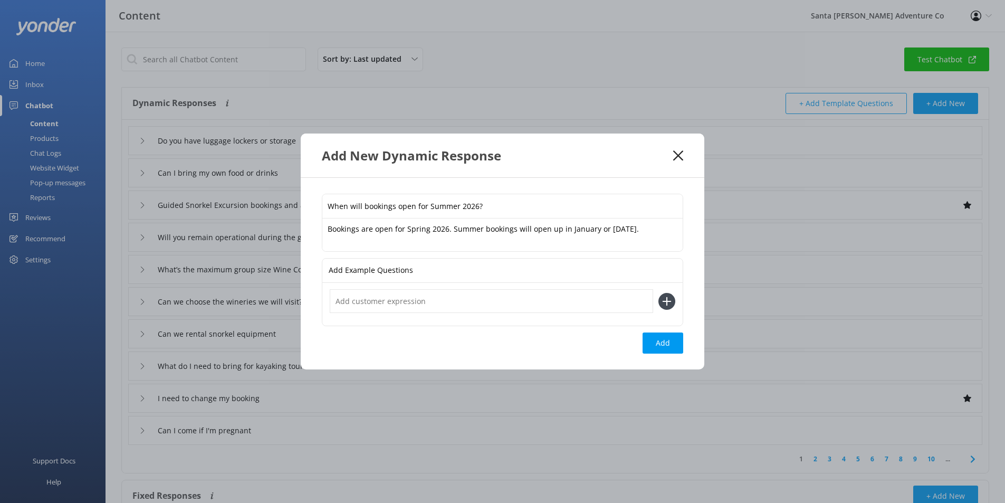
type input "When will bookings open for Summer 2026?"
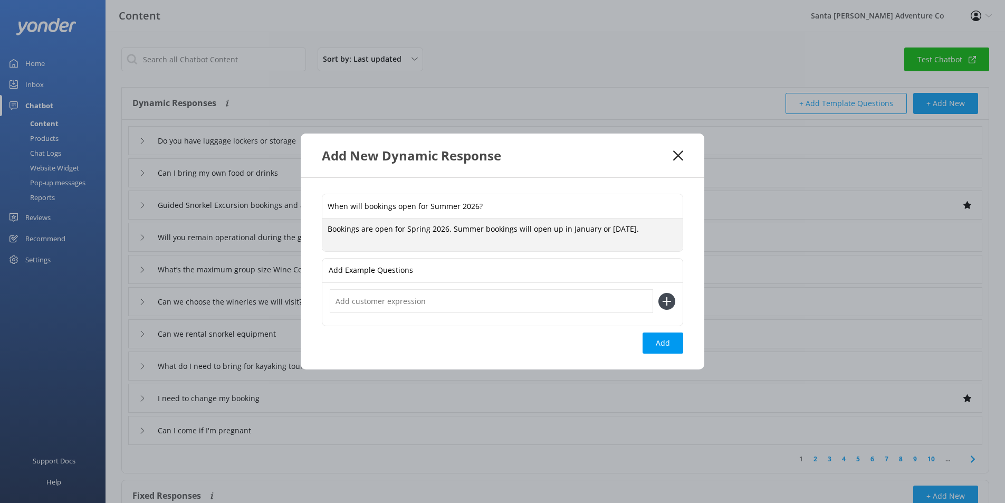
click at [581, 228] on textarea "Bookings are open for Spring 2026. Summer bookings will open up in January or […" at bounding box center [502, 234] width 360 height 33
click at [675, 230] on textarea "Bookings are open for Spring 2026. Summer bookings will open up in January or […" at bounding box center [502, 234] width 360 height 33
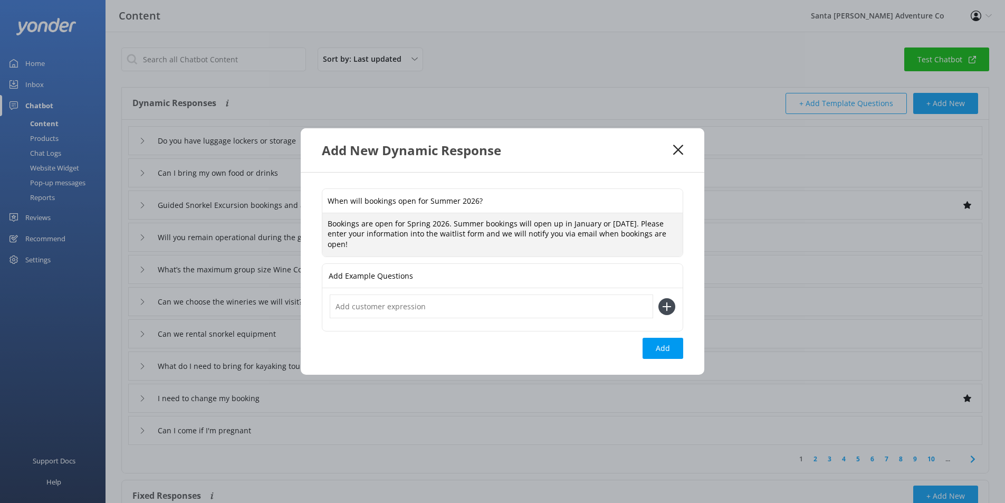
click at [632, 234] on textarea "Bookings are open for Spring 2026. Summer bookings will open up in January or […" at bounding box center [502, 235] width 360 height 44
type textarea "Bookings are open for Spring 2026. Summer bookings will open up in January or […"
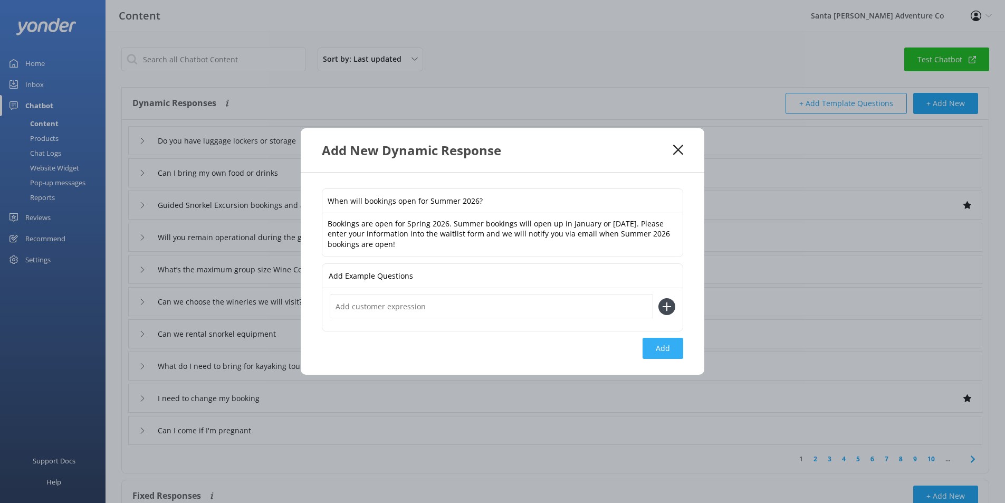
click at [672, 349] on button "Add" at bounding box center [663, 348] width 41 height 21
type input "When will bookings open for Summer 2026?"
type input "Do you have luggage lockers or storage"
type input "Can I bring my own food or drinks"
type input "Guided Snorkel Excursion bookings and availability"
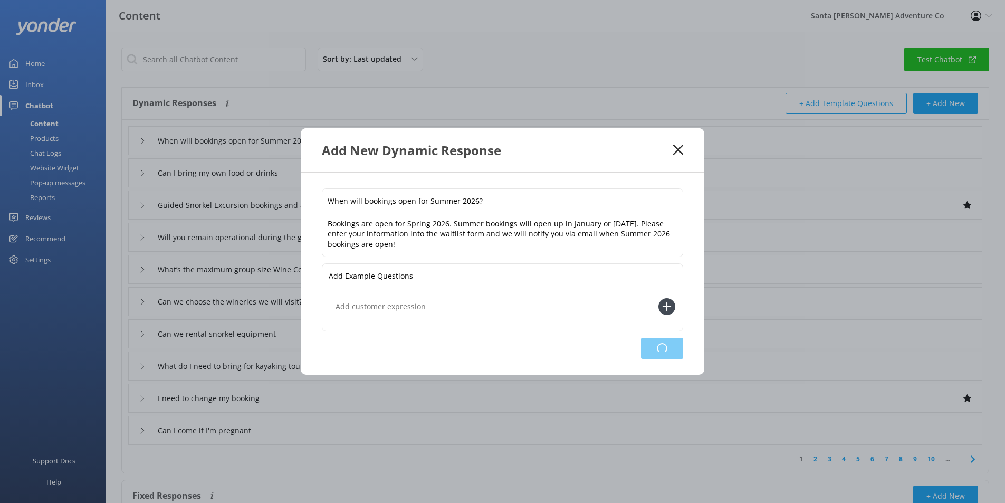
type input "Will you remain operational during the government shutdown?"
type input "What’s the maximum group size Wine Country Tours can accommodate"
type input "Can we choose the wineries we will visit?"
type input "Can we rental snorkel equipment"
type input "What do I need to bring for kayaking tour"
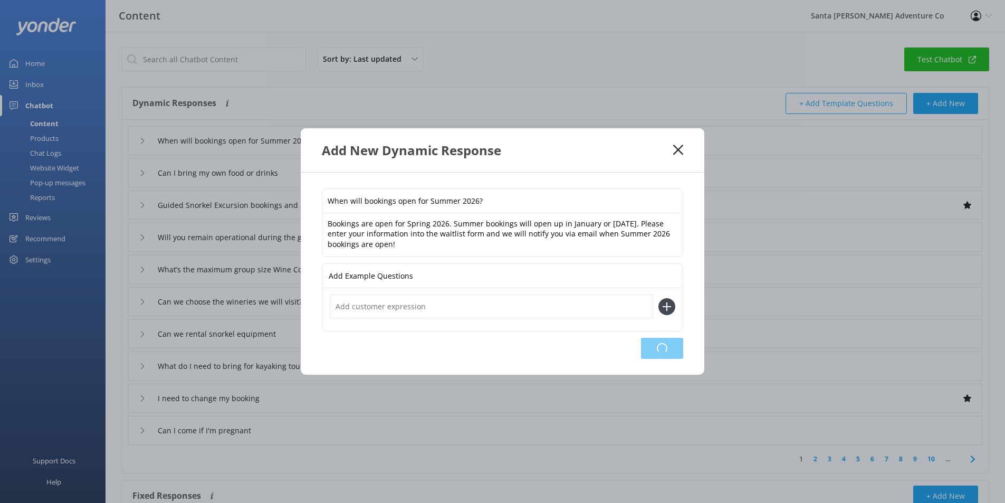
type input "I need to change my booking"
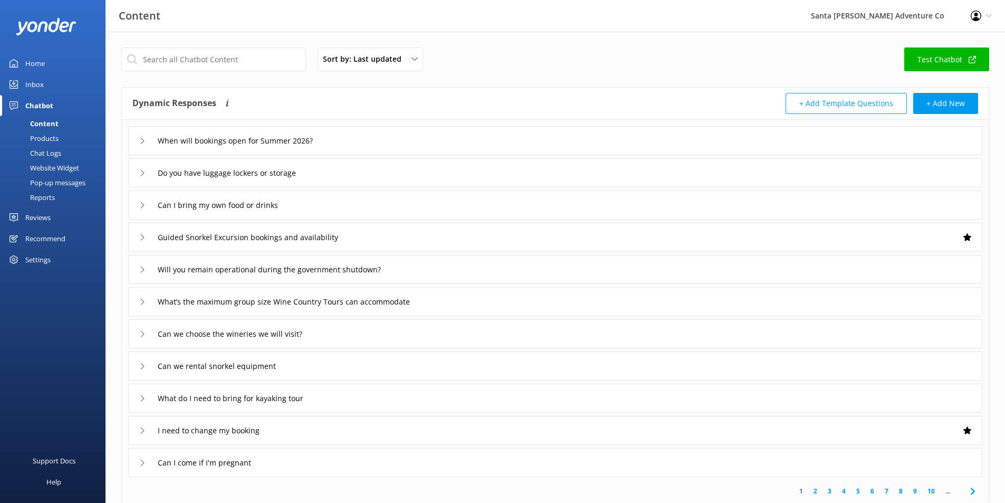
click at [380, 141] on div "When will bookings open for Summer 2026?" at bounding box center [555, 140] width 854 height 29
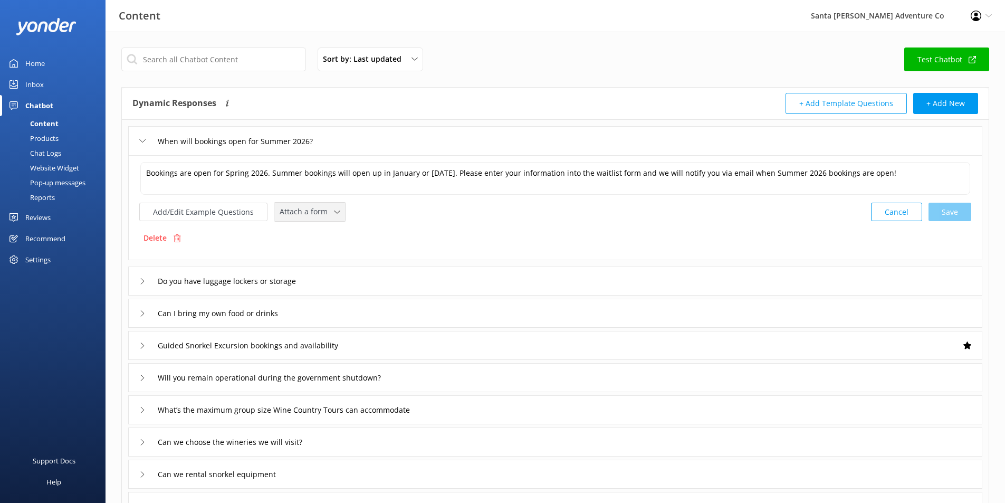
click at [312, 208] on span "Attach a form" at bounding box center [307, 212] width 54 height 12
click at [51, 253] on div "Settings" at bounding box center [37, 259] width 25 height 21
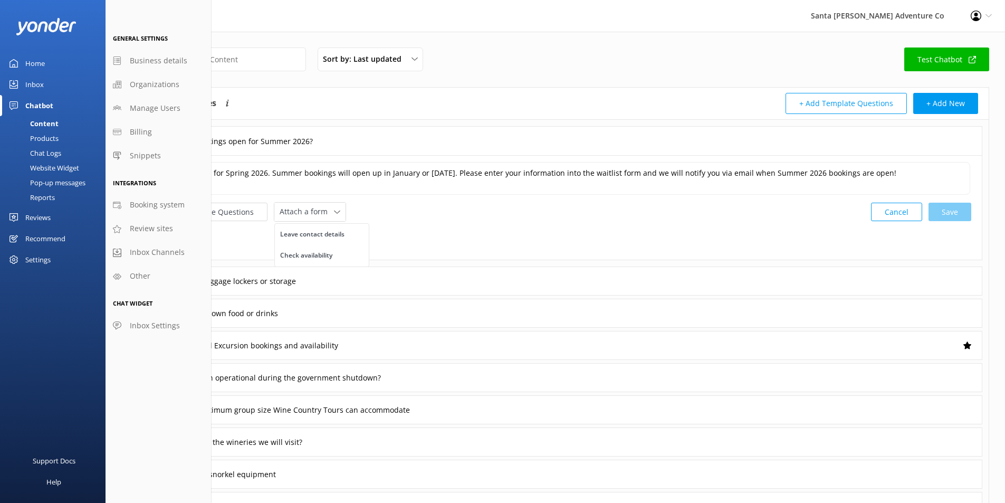
click at [47, 139] on div "Products" at bounding box center [32, 138] width 52 height 15
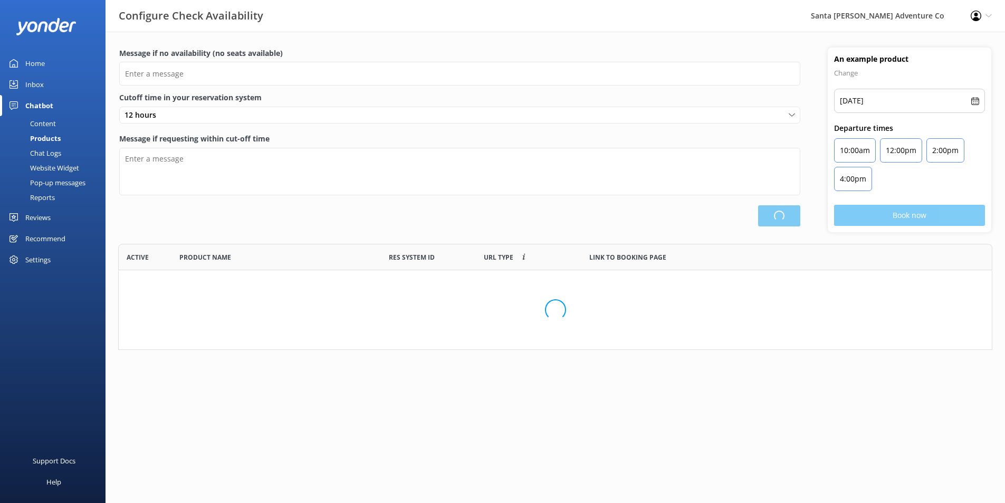
scroll to position [98, 866]
type input "There are no seats available, please check an alternative day"
type textarea "Our online booking system closes {hours} prior to departure. Please contact us …"
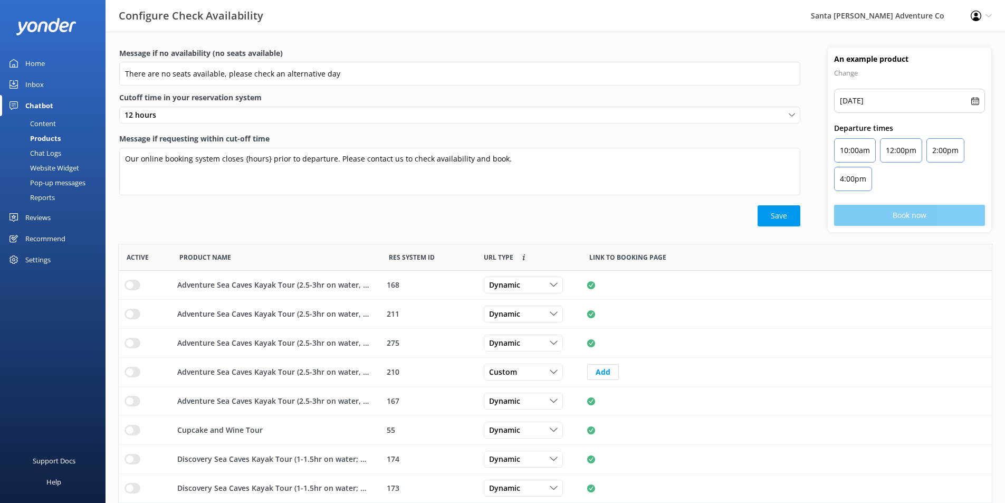
scroll to position [309, 865]
click at [44, 127] on div "Content" at bounding box center [31, 123] width 50 height 15
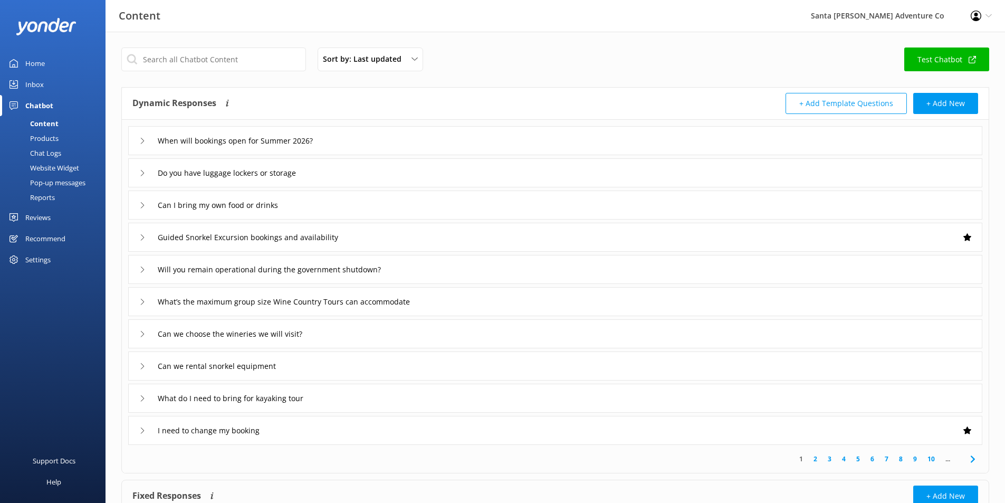
click at [994, 13] on div "Profile Settings Logout" at bounding box center [981, 16] width 47 height 32
click at [46, 83] on link "Inbox" at bounding box center [53, 84] width 106 height 21
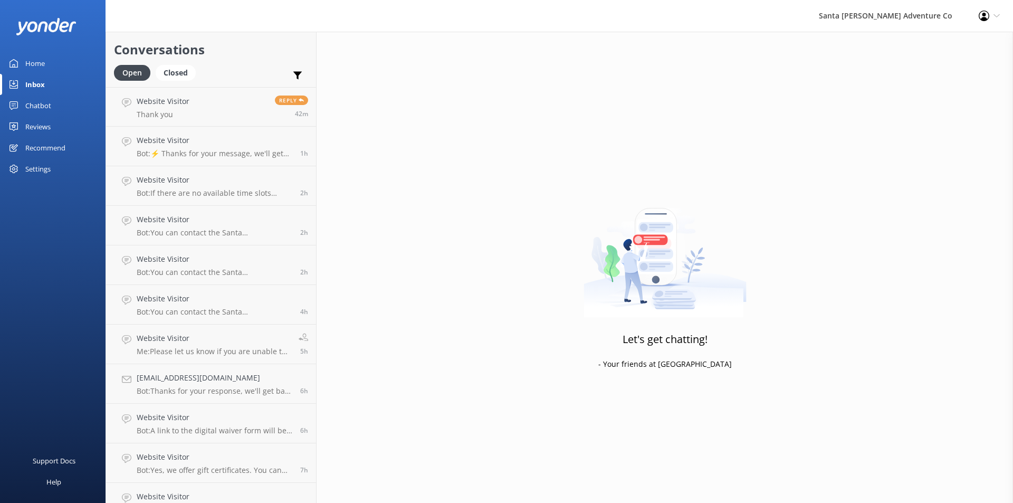
click at [42, 67] on div "Home" at bounding box center [35, 63] width 20 height 21
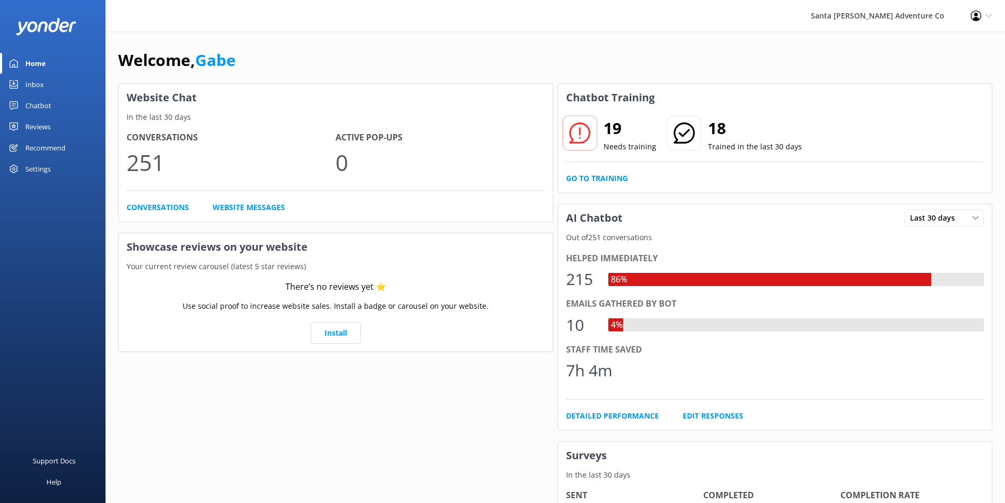
click at [43, 102] on div "Chatbot" at bounding box center [38, 105] width 26 height 21
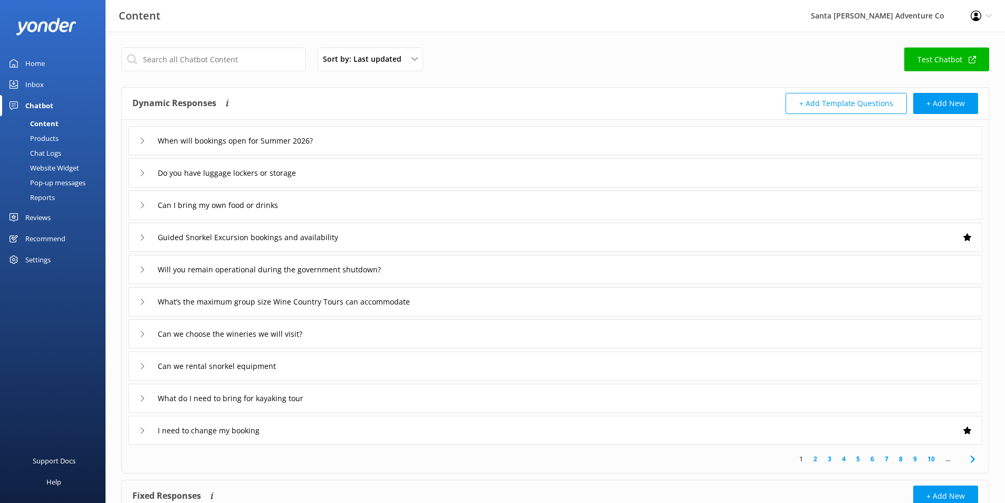
click at [421, 140] on div "When will bookings open for Summer 2026?" at bounding box center [555, 140] width 854 height 29
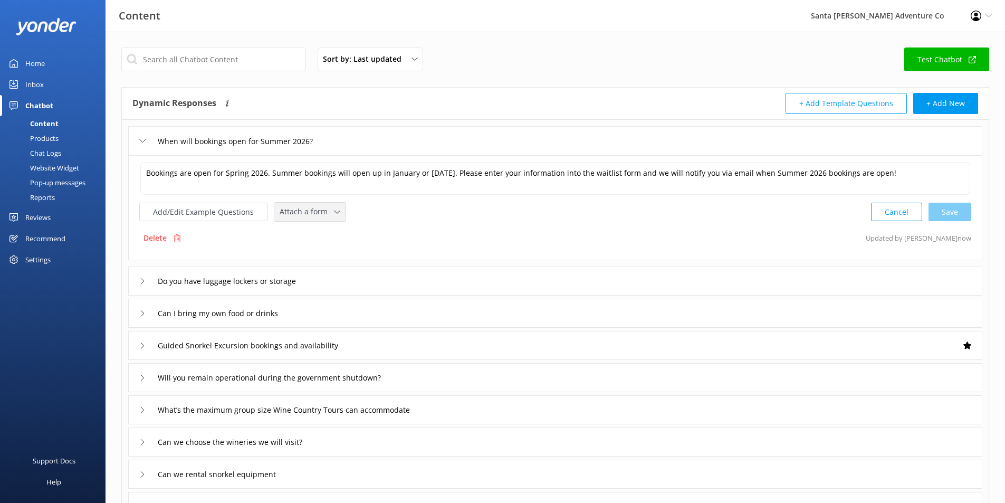
click at [335, 215] on icon at bounding box center [337, 212] width 6 height 6
click at [513, 197] on div "Bookings are open for Spring 2026. Summer bookings will open up in January or […" at bounding box center [555, 191] width 832 height 61
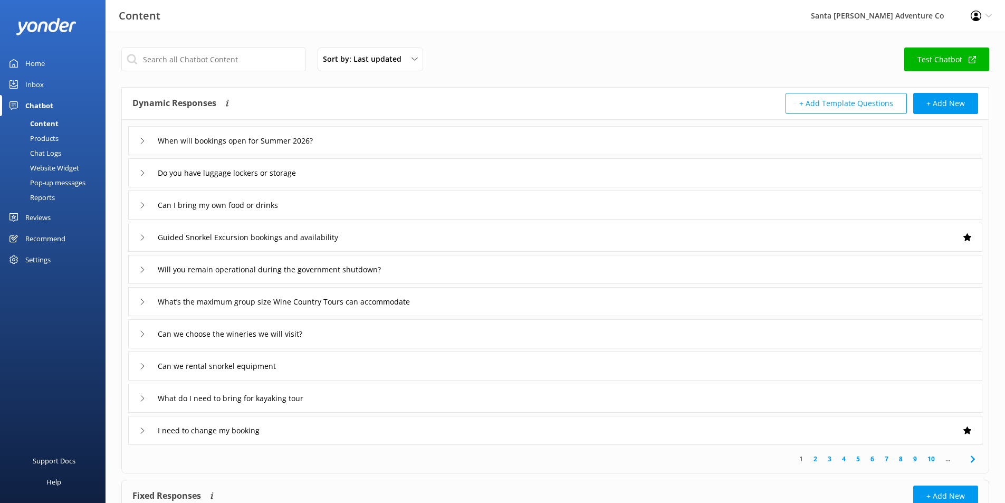
click at [348, 135] on div "When will bookings open for Summer 2026?" at bounding box center [555, 140] width 854 height 29
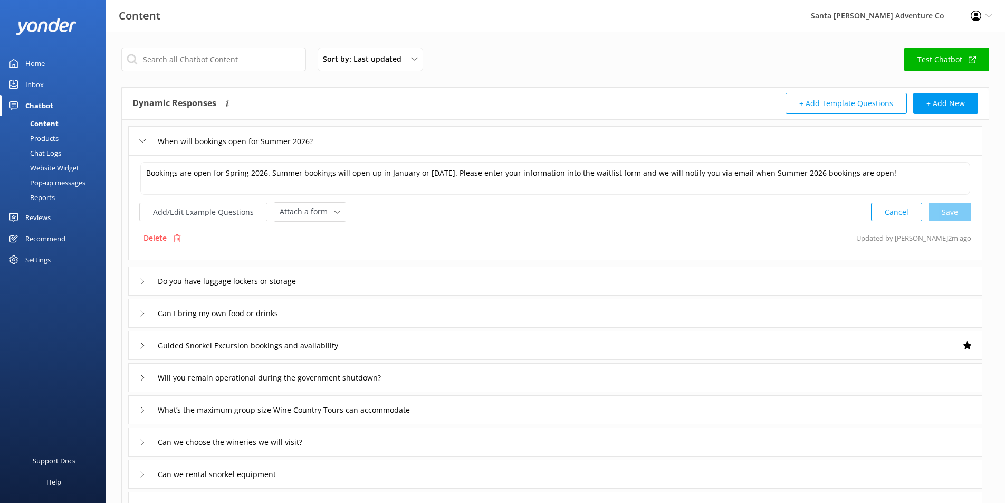
click at [669, 157] on div "Bookings are open for Spring 2026. Summer bookings will open up in January or F…" at bounding box center [555, 207] width 854 height 105
click at [501, 177] on textarea "Bookings are open for Spring 2026. Summer bookings will open up in January or […" at bounding box center [555, 178] width 830 height 33
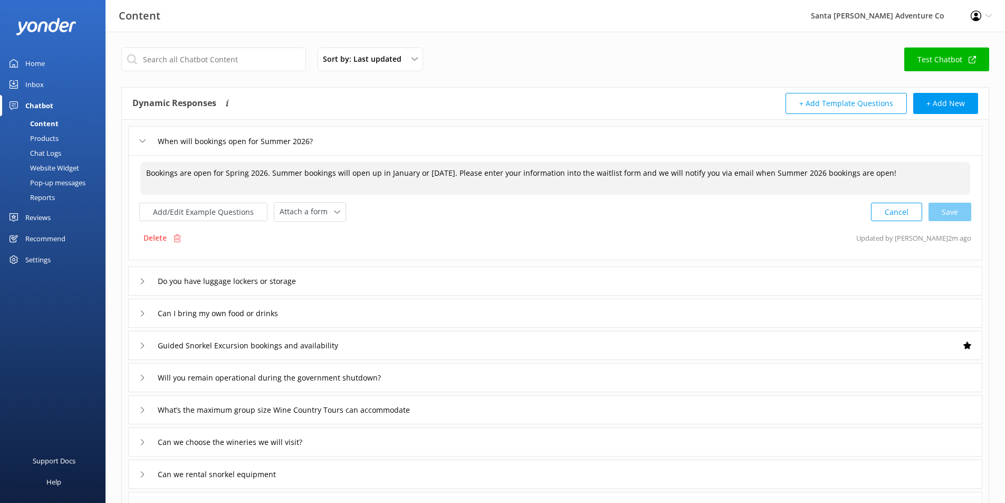
click at [452, 166] on textarea "Bookings are open for Spring 2026. Summer bookings will open up in January or […" at bounding box center [555, 178] width 830 height 33
click at [557, 176] on textarea "Bookings are open for Spring 2026. Summer bookings will open up in January or […" at bounding box center [555, 178] width 830 height 33
click at [523, 171] on textarea "Bookings are open for Spring 2026. Summer bookings will open up in January or […" at bounding box center [555, 178] width 830 height 33
click at [602, 170] on textarea "Bookings are open for Spring 2026. Summer bookings will open up in January or F…" at bounding box center [555, 178] width 830 height 33
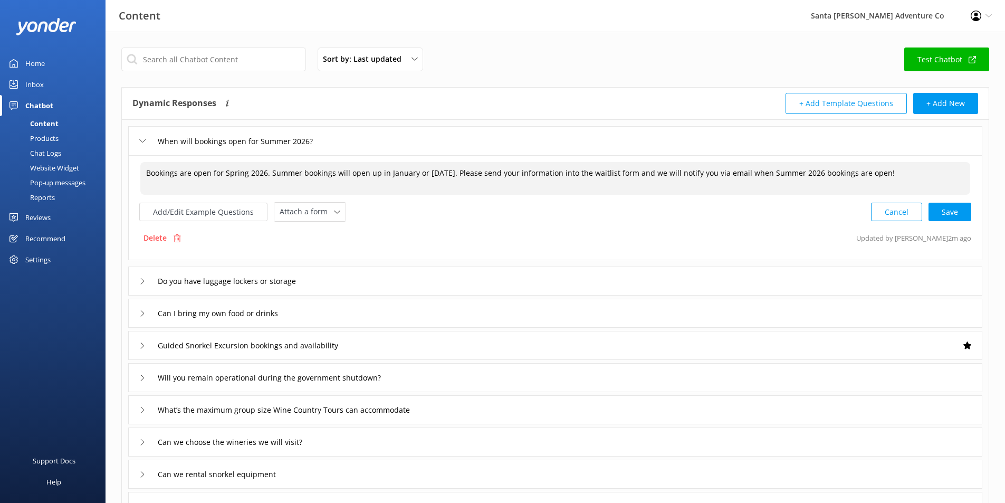
click at [592, 174] on textarea "Bookings are open for Spring 2026. Summer bookings will open up in January or F…" at bounding box center [555, 178] width 830 height 33
click at [574, 171] on textarea "Bookings are open for Spring 2026. Summer bookings will open up in January or F…" at bounding box center [555, 178] width 830 height 33
click at [835, 169] on textarea "Bookings are open for Spring 2026. Summer bookings will open up in January or F…" at bounding box center [555, 178] width 830 height 33
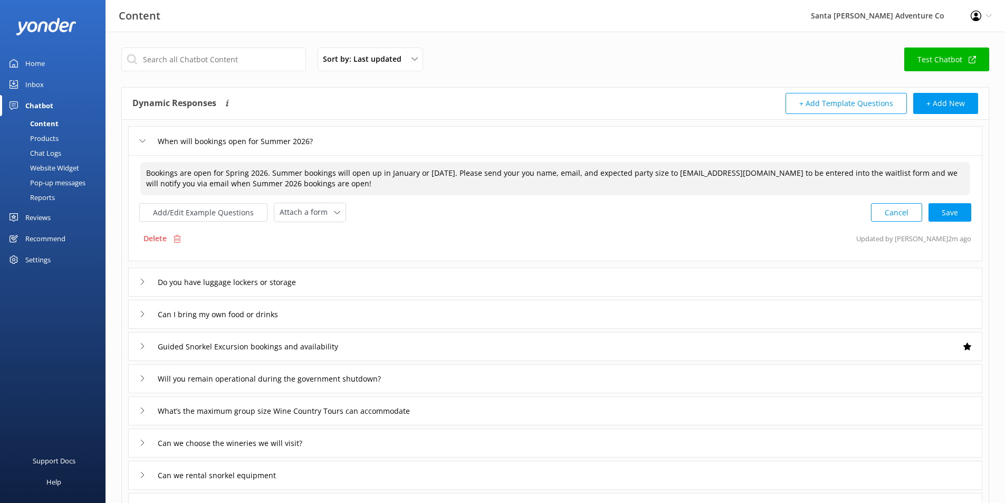
click at [909, 168] on textarea "Bookings are open for Spring 2026. Summer bookings will open up in January or F…" at bounding box center [555, 178] width 830 height 33
click at [420, 188] on textarea "Bookings are open for Spring 2026. Summer bookings will open up in January or F…" at bounding box center [555, 178] width 830 height 33
type textarea "Bookings are open for Spring 2026. Summer bookings will open up in January or F…"
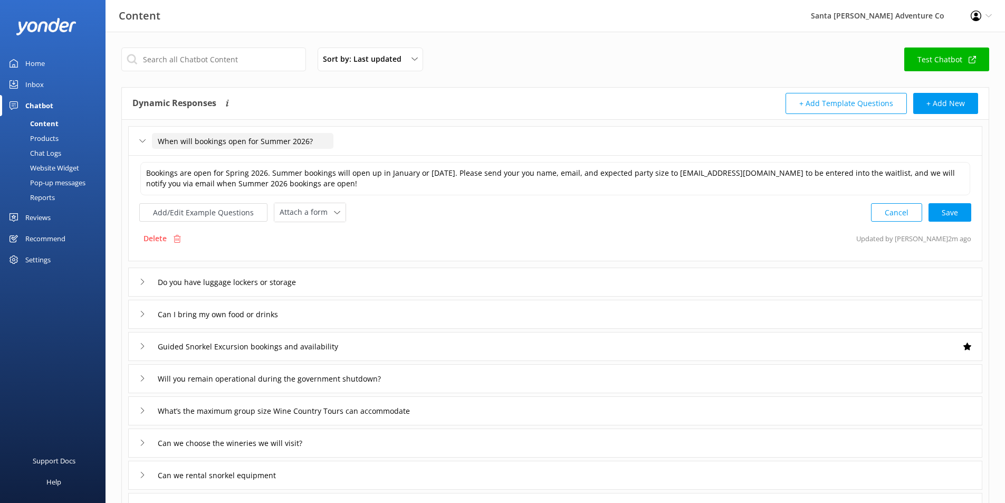
click at [297, 145] on input "When will bookings open for Summer 2026?" at bounding box center [243, 141] width 182 height 16
click at [309, 139] on input "When will bookings open for Summer 2026?" at bounding box center [243, 141] width 182 height 16
click at [263, 138] on input "When will bookings open for Summer 2026?" at bounding box center [243, 141] width 182 height 16
type input "When will bookings open for Summer 2026?"
click at [228, 170] on textarea "Bookings are open for Spring 2026. Summer bookings will open up in January or F…" at bounding box center [555, 178] width 830 height 33
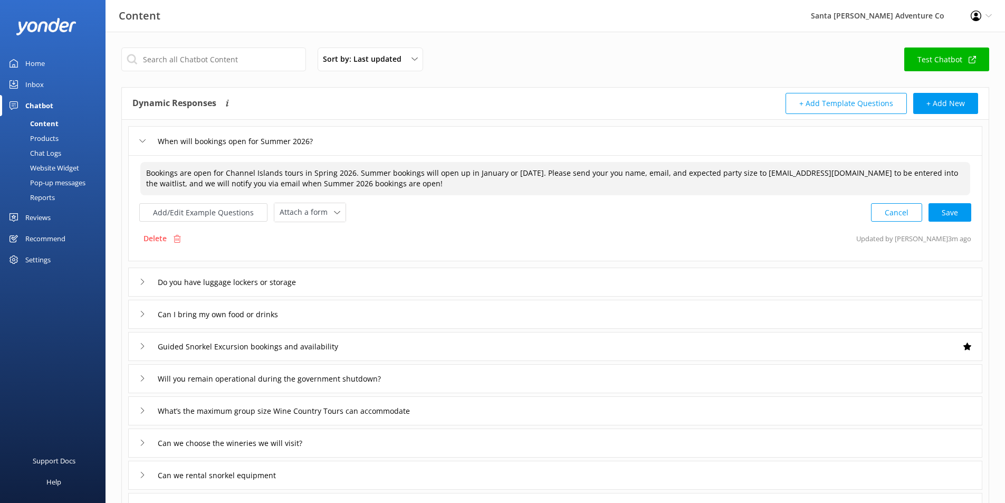
click at [461, 174] on textarea "Bookings are open for Channel Islands tours in Spring 2026. Summer bookings wil…" at bounding box center [555, 178] width 830 height 33
click at [421, 171] on textarea "Bookings are open for Channel Islands tours in Spring 2026. Summer bookings wil…" at bounding box center [555, 178] width 830 height 33
click at [540, 172] on textarea "Bookings are open for Channel Islands tours in Spring 2026. Summer bookings for…" at bounding box center [555, 178] width 830 height 33
click at [582, 174] on textarea "Bookings are open for Channel Islands tours in Spring 2026. Summer bookings for…" at bounding box center [555, 178] width 830 height 33
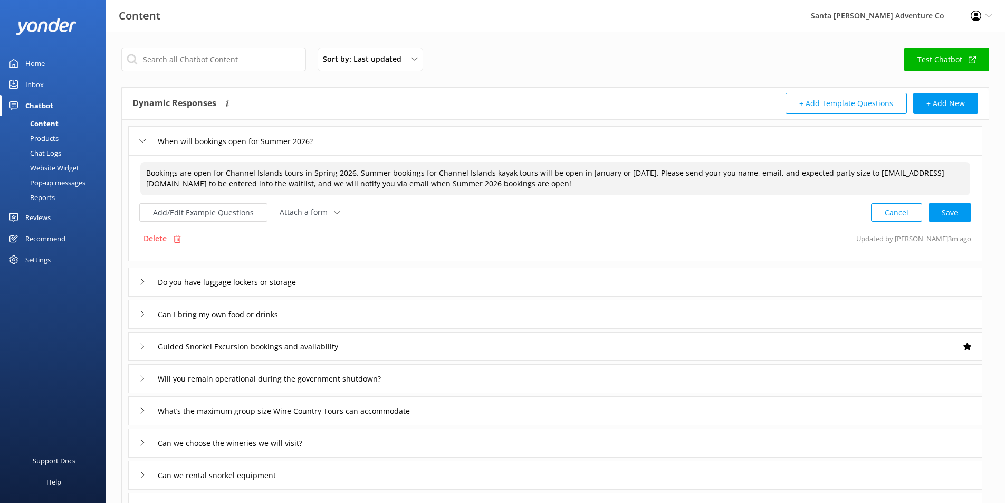
click at [355, 173] on textarea "Bookings are open for Channel Islands tours in Spring 2026. Summer bookings for…" at bounding box center [555, 178] width 830 height 33
click at [949, 216] on div "Cancel Save" at bounding box center [921, 213] width 100 height 20
type textarea "Bookings are open for Channel Islands tours in Spring 2026. Summer bookings for…"
click at [54, 148] on div "Chat Logs" at bounding box center [33, 153] width 55 height 15
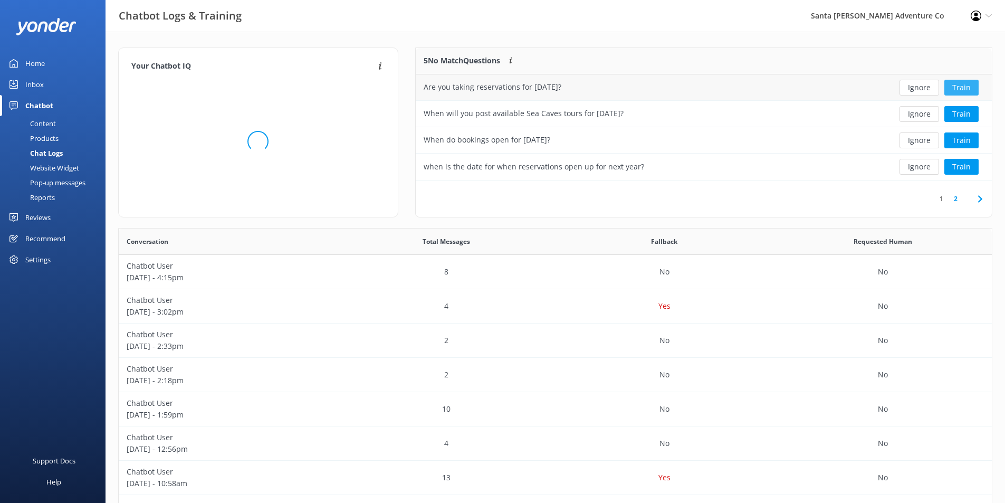
scroll to position [125, 568]
click at [971, 88] on button "Train" at bounding box center [962, 88] width 34 height 16
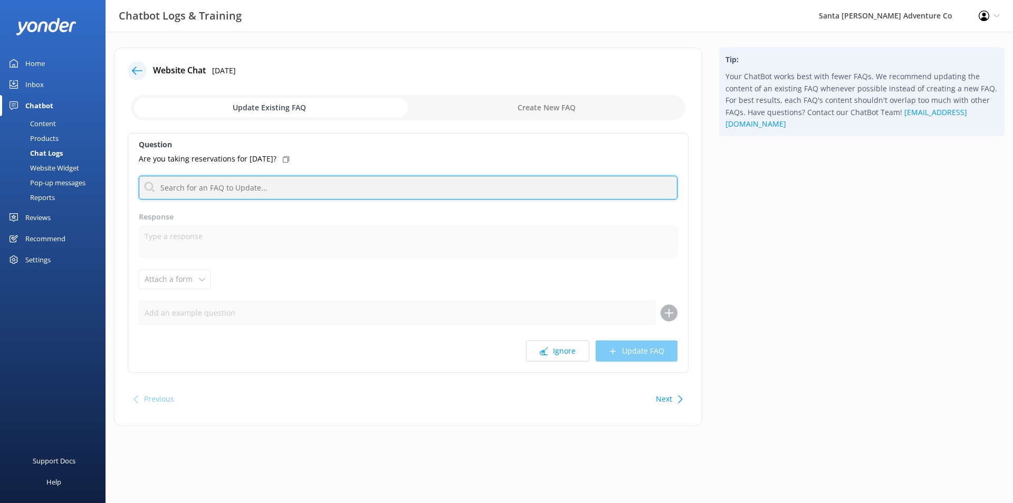
click at [335, 184] on input "text" at bounding box center [408, 188] width 539 height 24
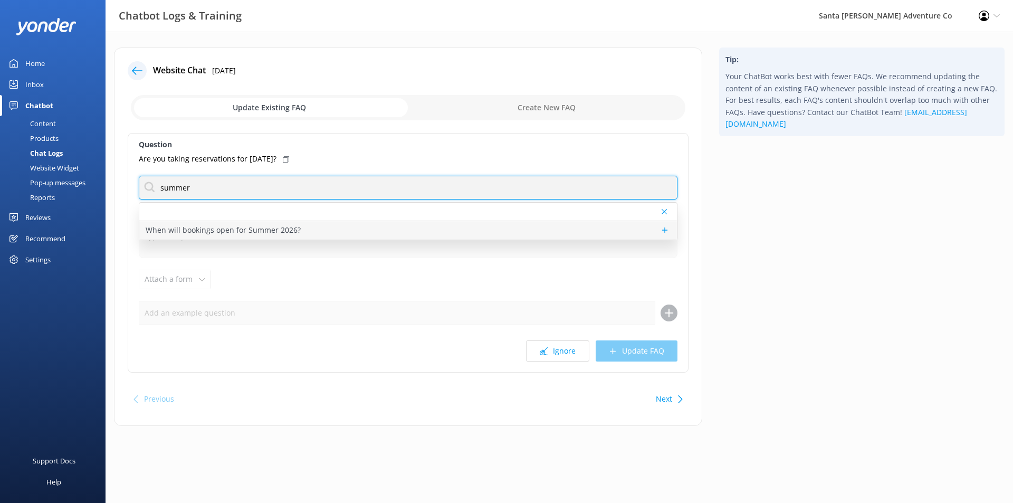
type input "summer"
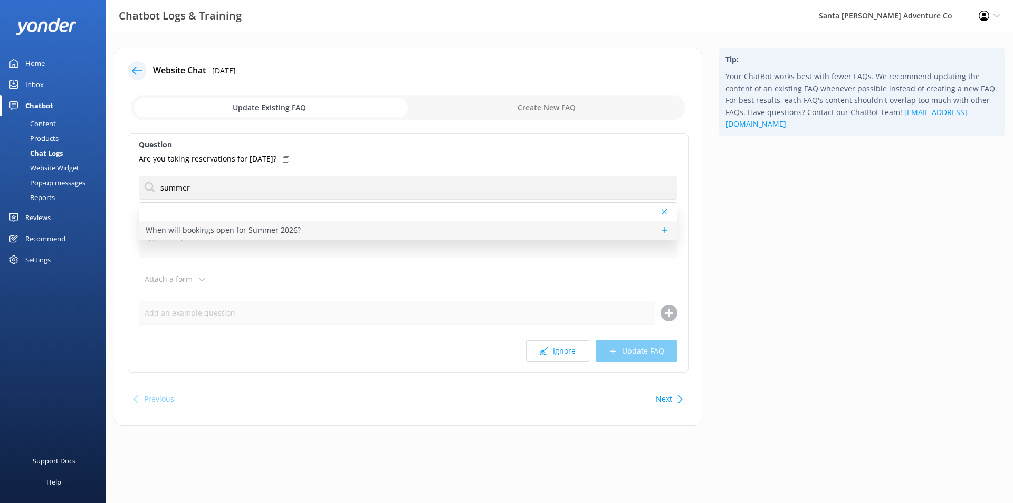
click at [293, 223] on div "When will bookings open for Summer 2026?" at bounding box center [408, 230] width 538 height 18
type textarea "Bookings are open for Channel Islands tours in Spring 2026. Summer bookings for…"
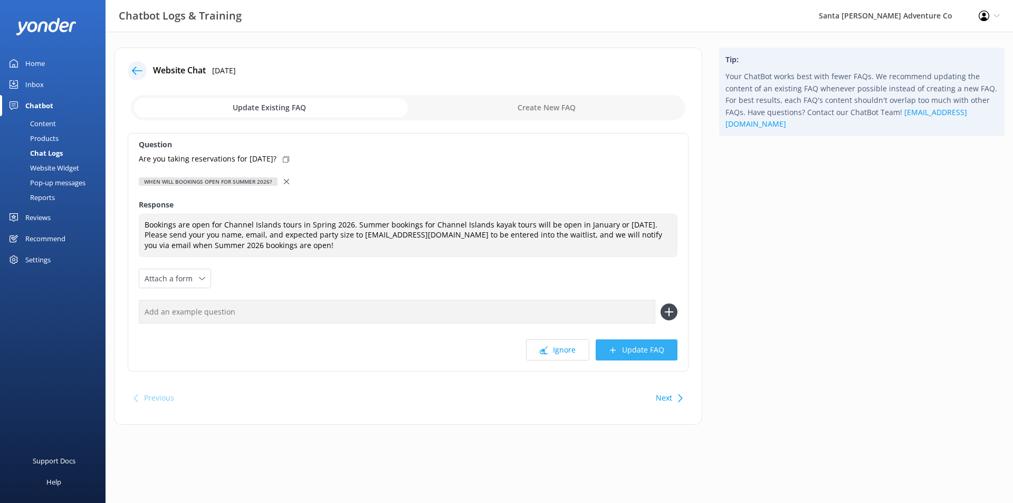
click at [637, 357] on button "Update FAQ" at bounding box center [637, 349] width 82 height 21
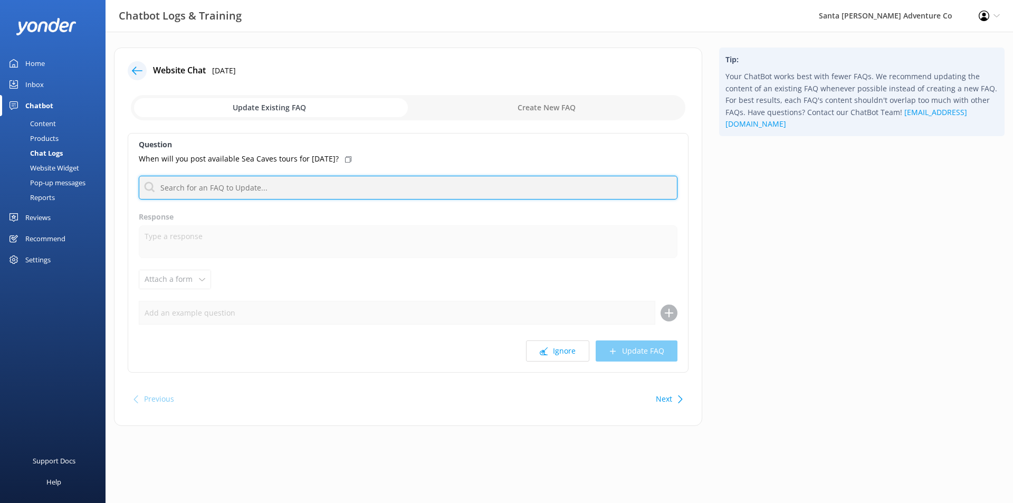
click at [246, 178] on input "text" at bounding box center [408, 188] width 539 height 24
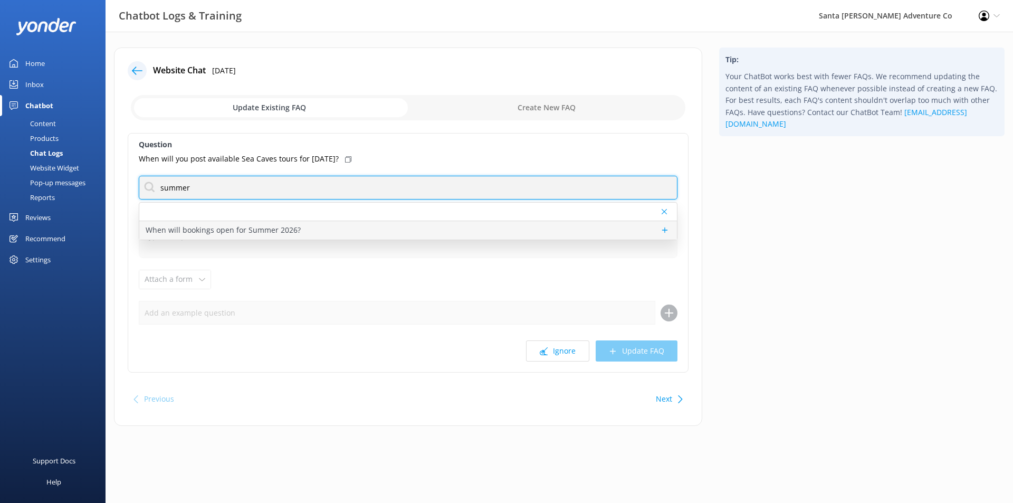
type input "summer"
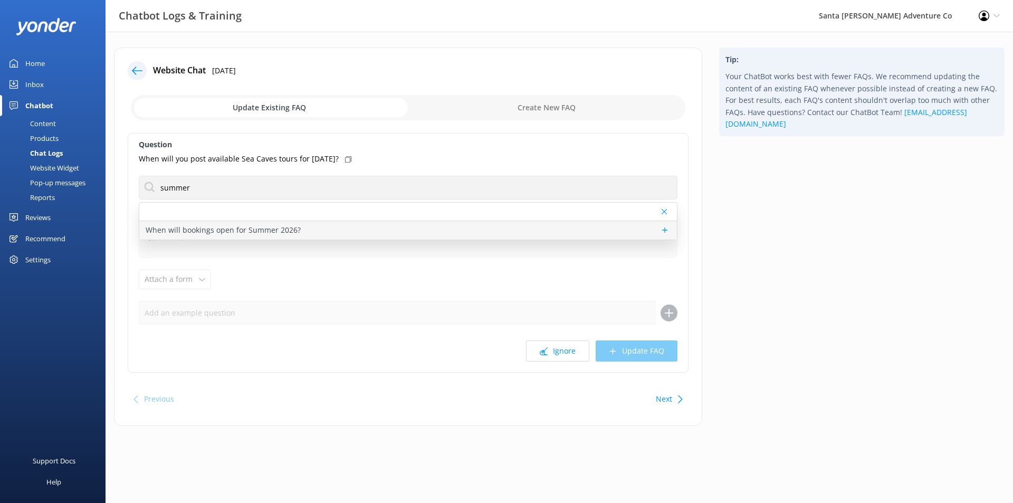
click at [270, 227] on p "When will bookings open for Summer 2026?" at bounding box center [223, 230] width 155 height 12
type textarea "Bookings are open for Channel Islands tours in Spring 2026. Summer bookings for…"
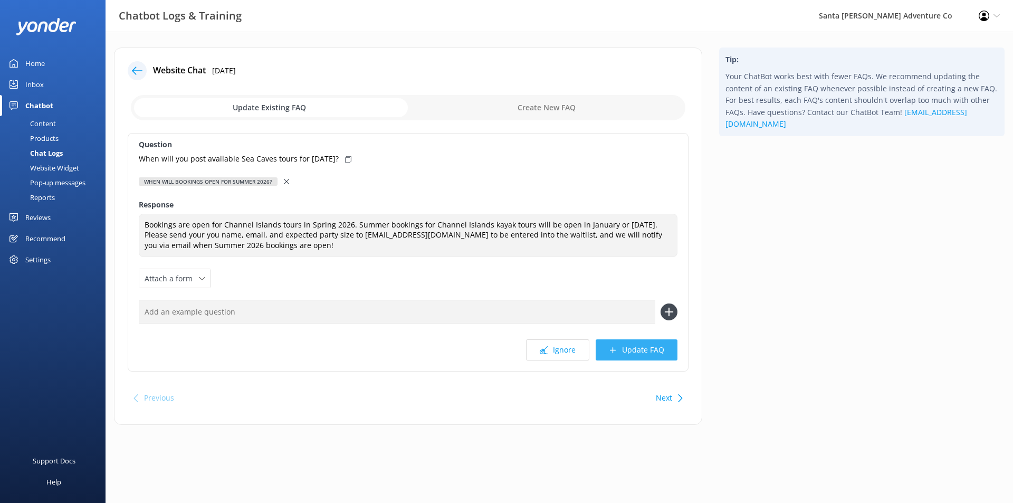
click at [656, 349] on button "Update FAQ" at bounding box center [637, 349] width 82 height 21
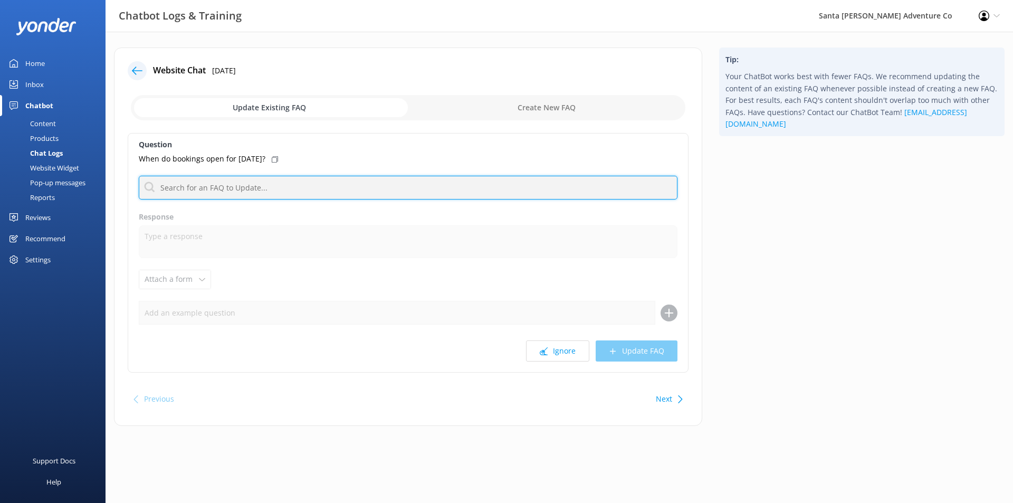
click at [230, 187] on input "text" at bounding box center [408, 188] width 539 height 24
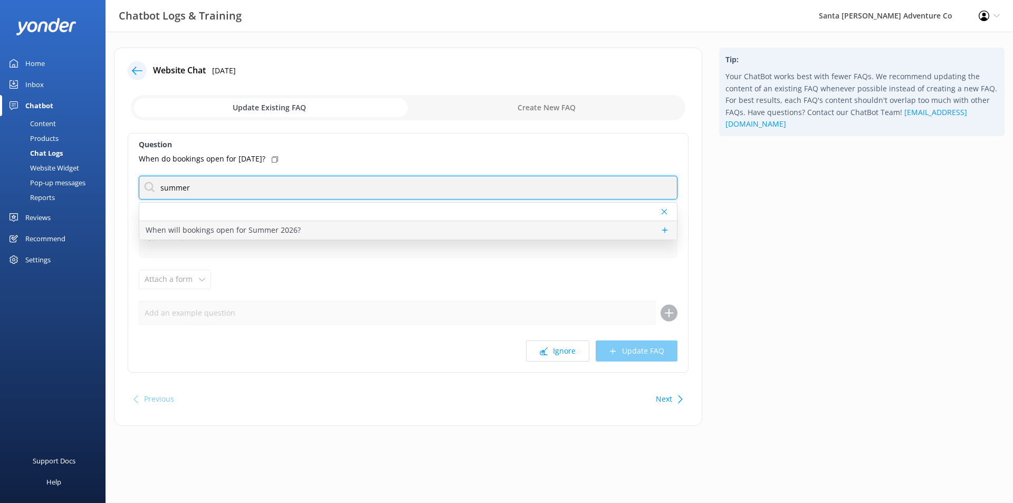
type input "summer"
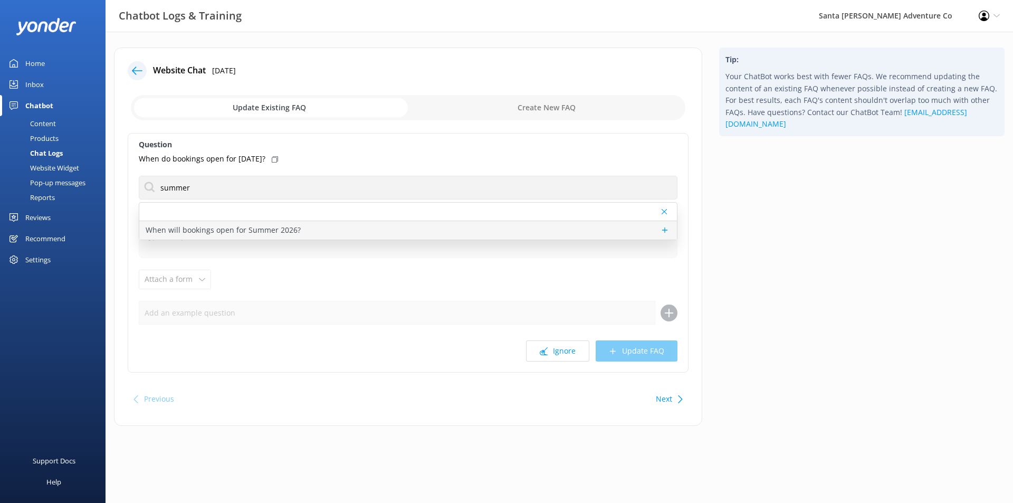
click at [250, 228] on p "When will bookings open for Summer 2026?" at bounding box center [223, 230] width 155 height 12
type textarea "Bookings are open for Channel Islands tours in Spring 2026. Summer bookings for…"
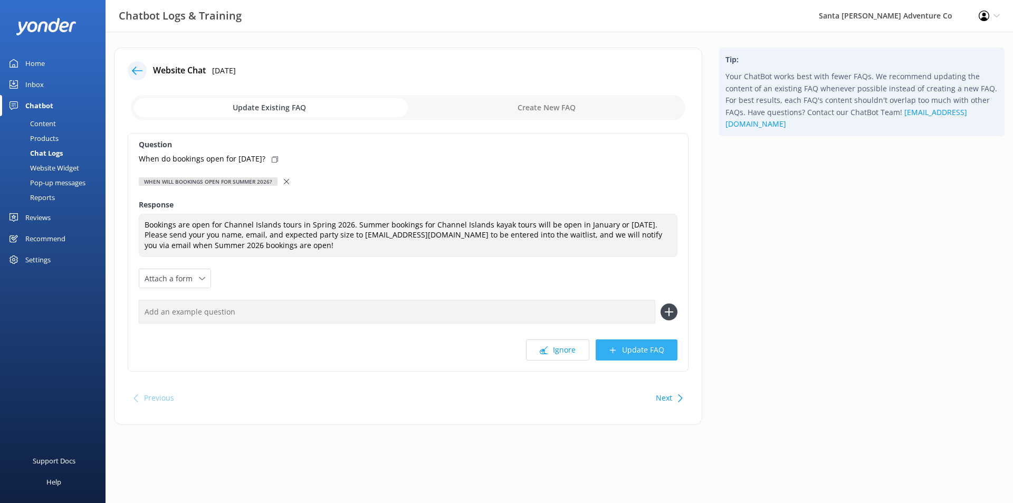
click at [634, 346] on button "Update FAQ" at bounding box center [637, 349] width 82 height 21
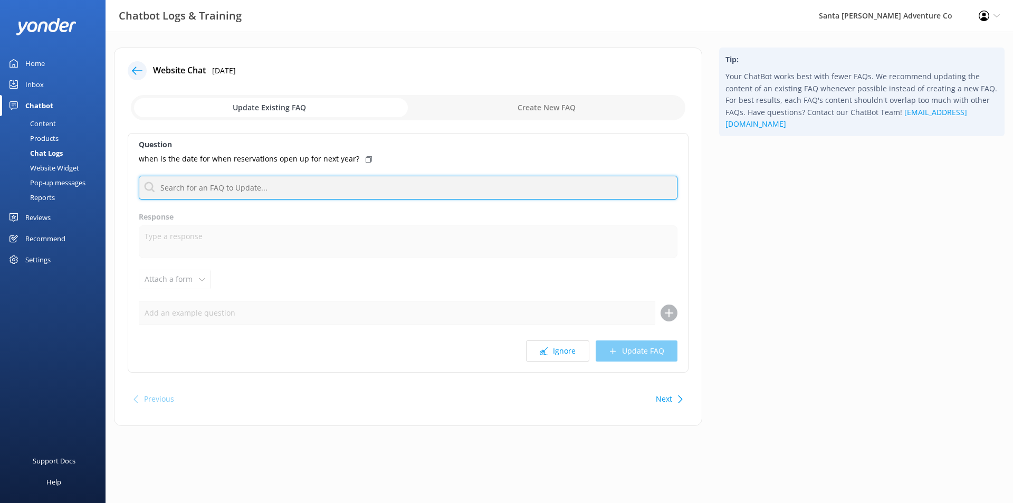
click at [229, 185] on input "text" at bounding box center [408, 188] width 539 height 24
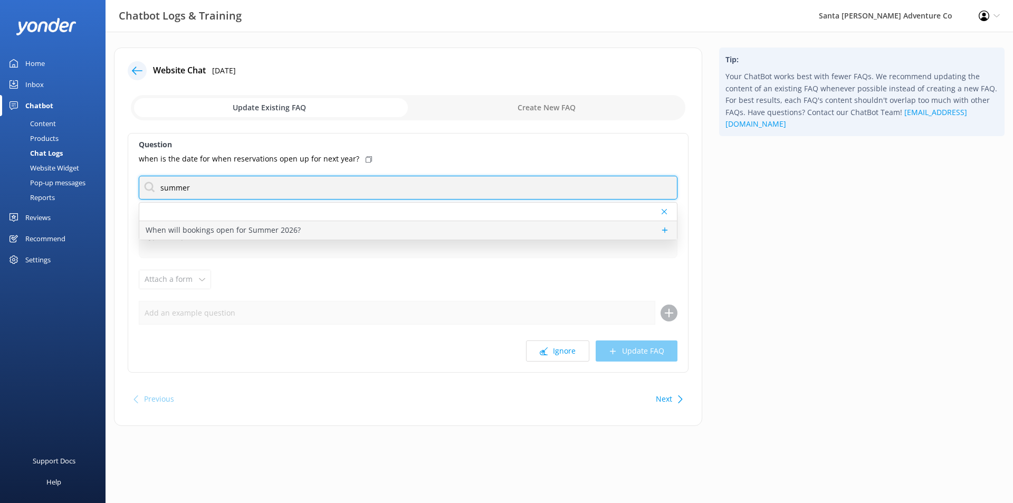
type input "summer"
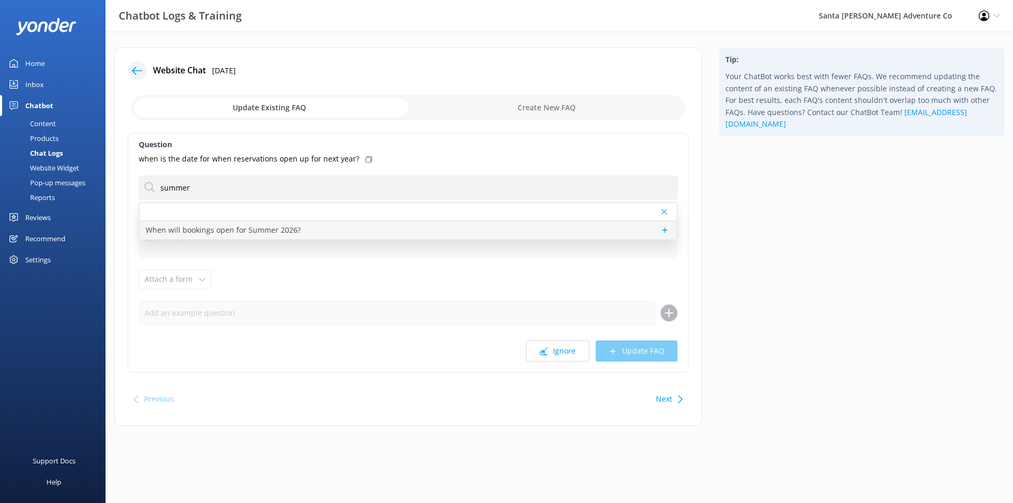
click at [273, 233] on p "When will bookings open for Summer 2026?" at bounding box center [223, 230] width 155 height 12
type textarea "Bookings are open for Channel Islands tours in Spring 2026. Summer bookings for…"
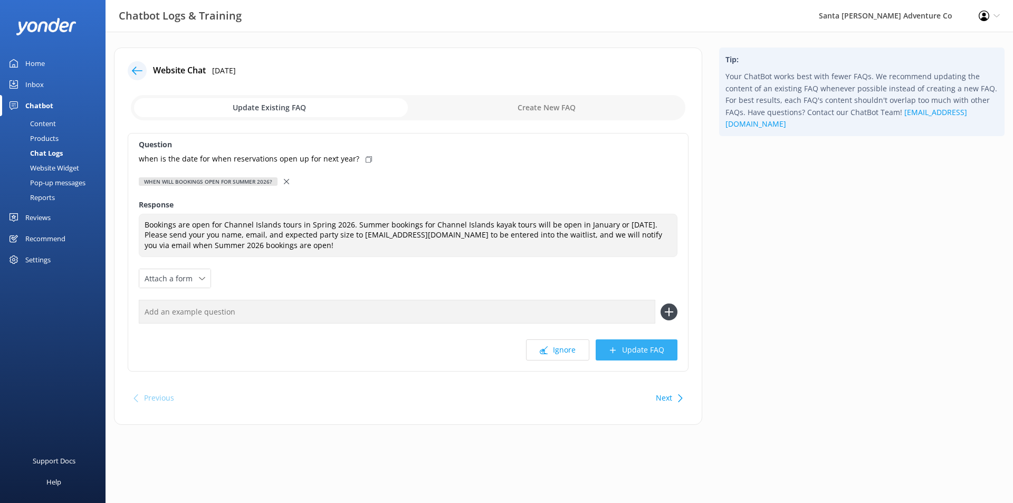
click at [639, 351] on button "Update FAQ" at bounding box center [637, 349] width 82 height 21
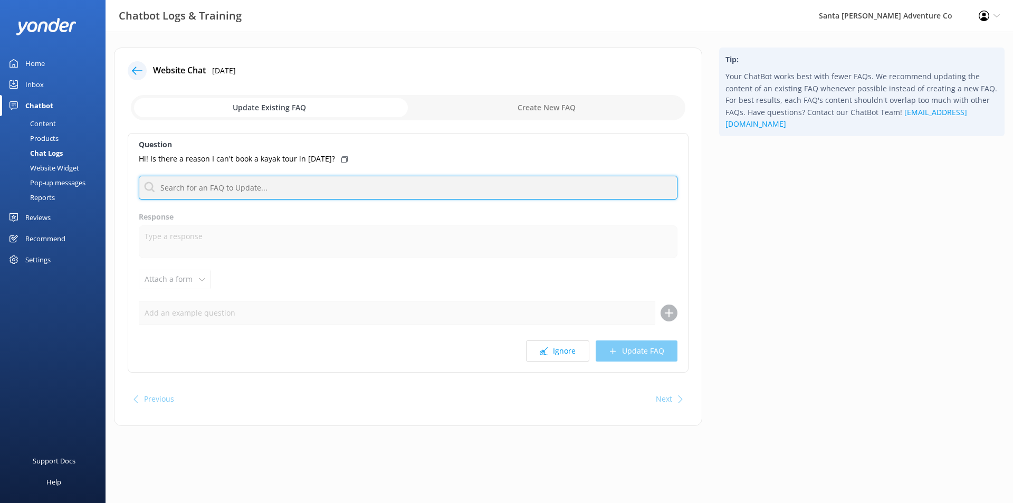
click at [258, 194] on input "text" at bounding box center [408, 188] width 539 height 24
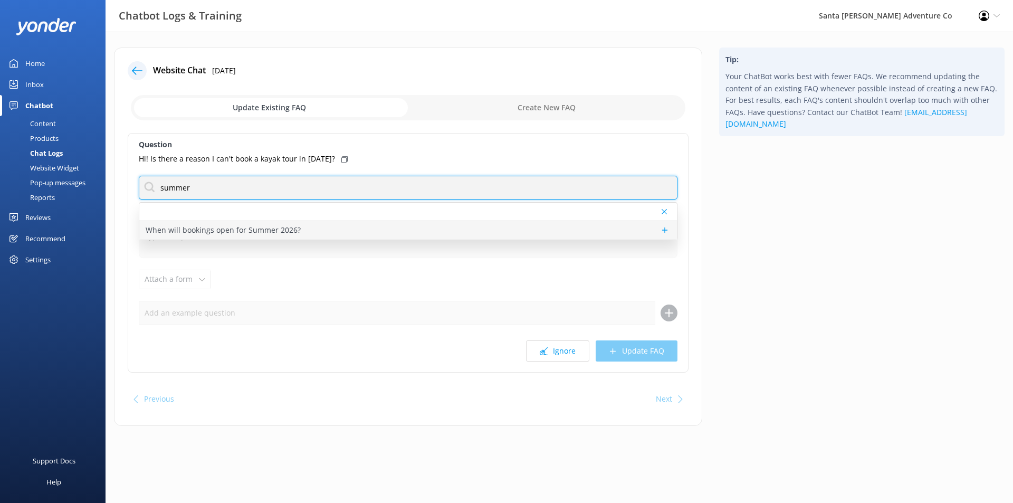
type input "summer"
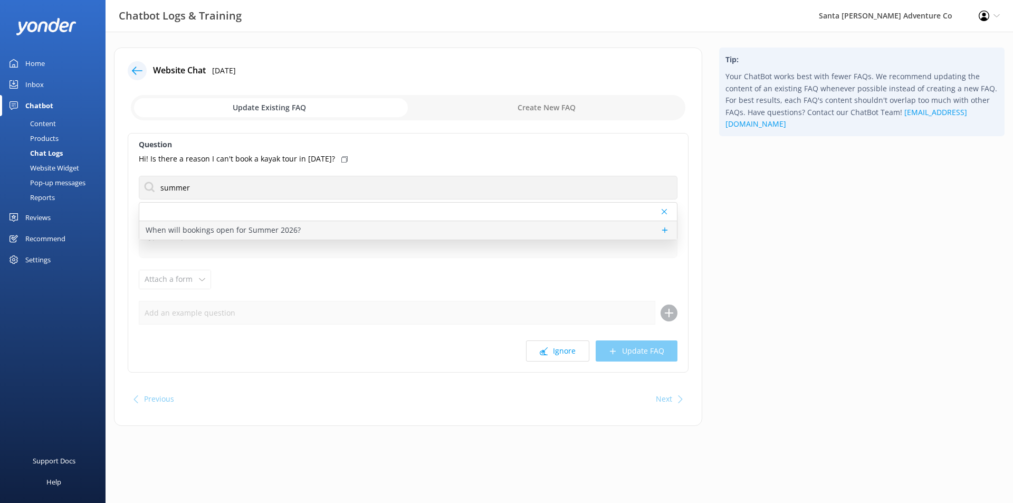
click at [294, 226] on p "When will bookings open for Summer 2026?" at bounding box center [223, 230] width 155 height 12
type textarea "Bookings are open for Channel Islands tours in Spring 2026. Summer bookings for…"
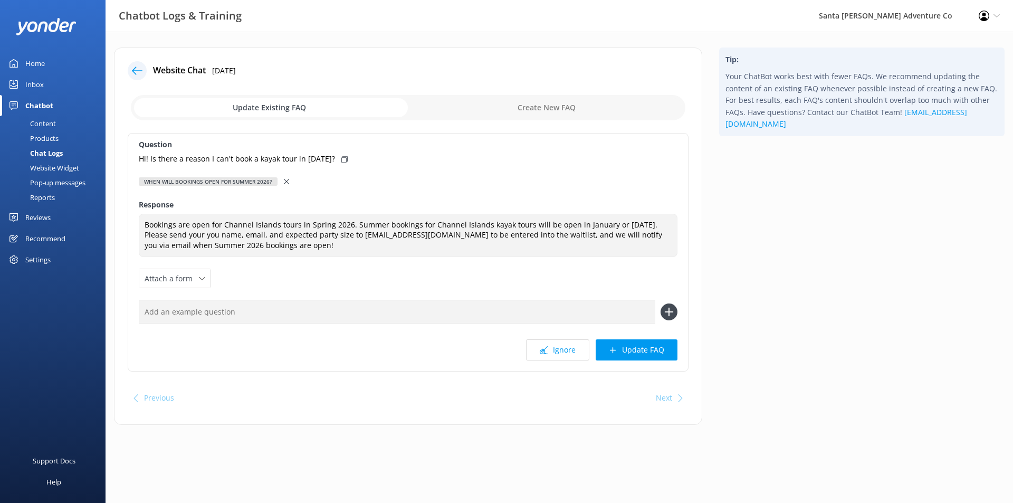
click at [633, 338] on div "Question Hi! Is there a reason I can't book a kayak tour in march of 2026? When…" at bounding box center [408, 252] width 561 height 239
click at [640, 340] on button "Update FAQ" at bounding box center [637, 349] width 82 height 21
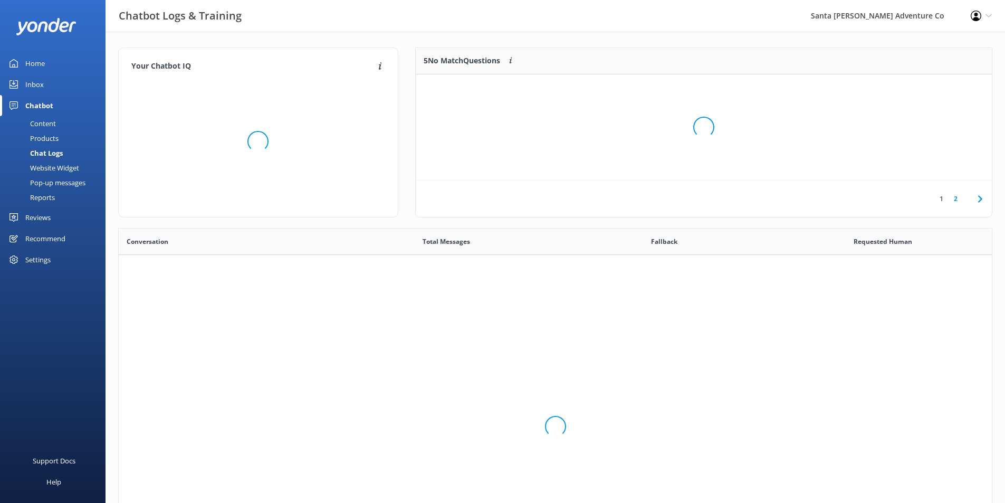
scroll to position [362, 865]
